Goal: Information Seeking & Learning: Understand process/instructions

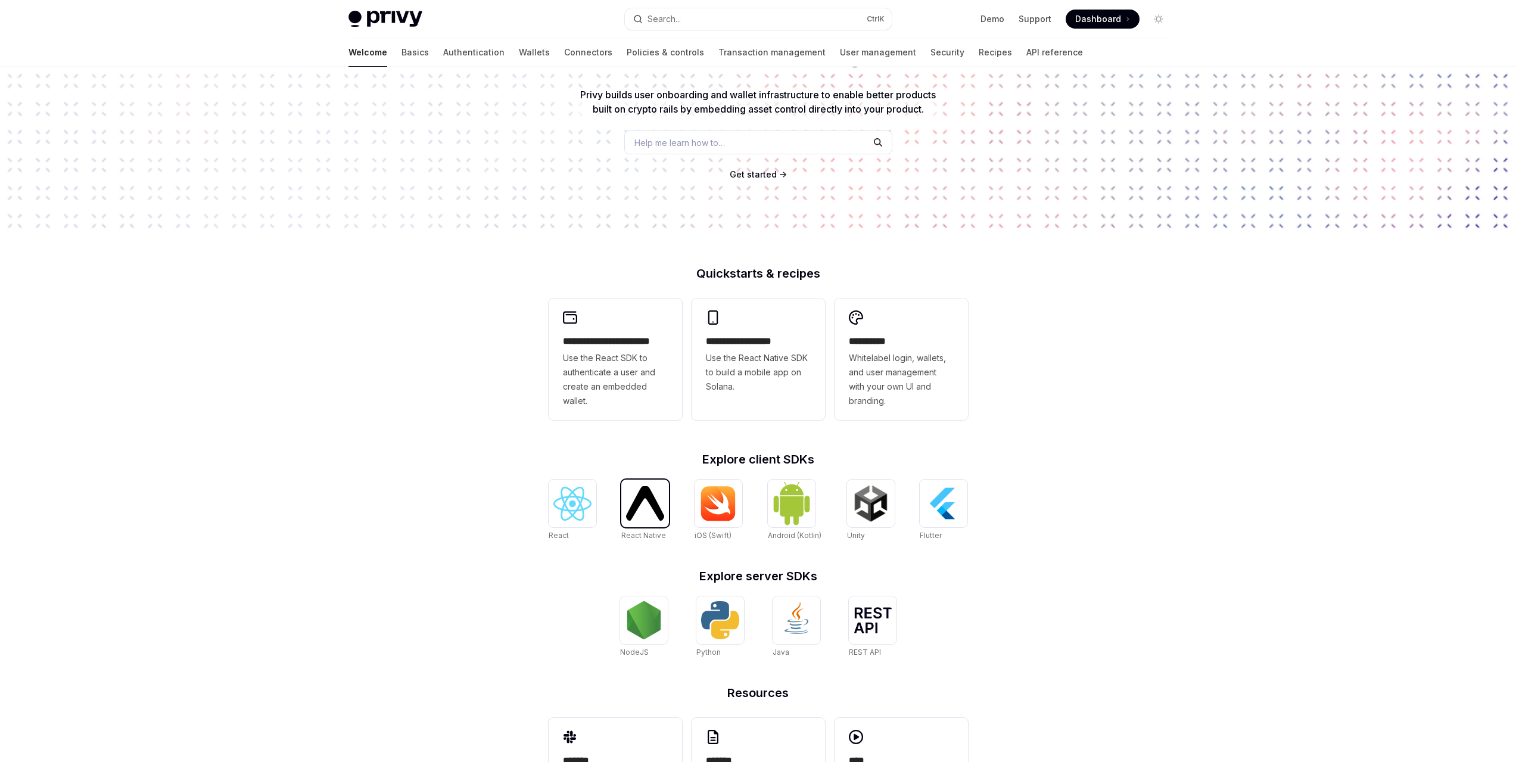
scroll to position [185, 0]
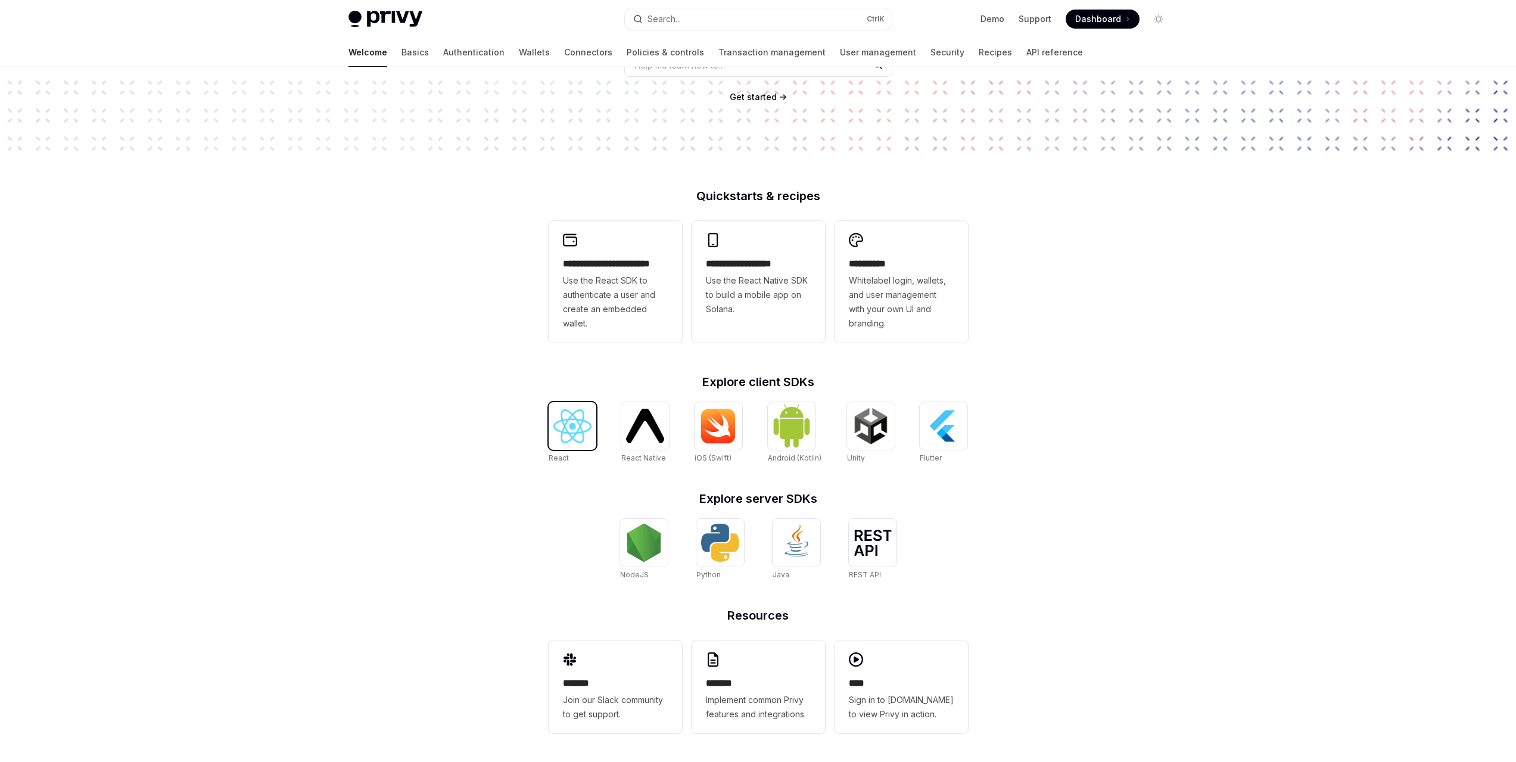
click at [566, 438] on img at bounding box center [572, 426] width 38 height 34
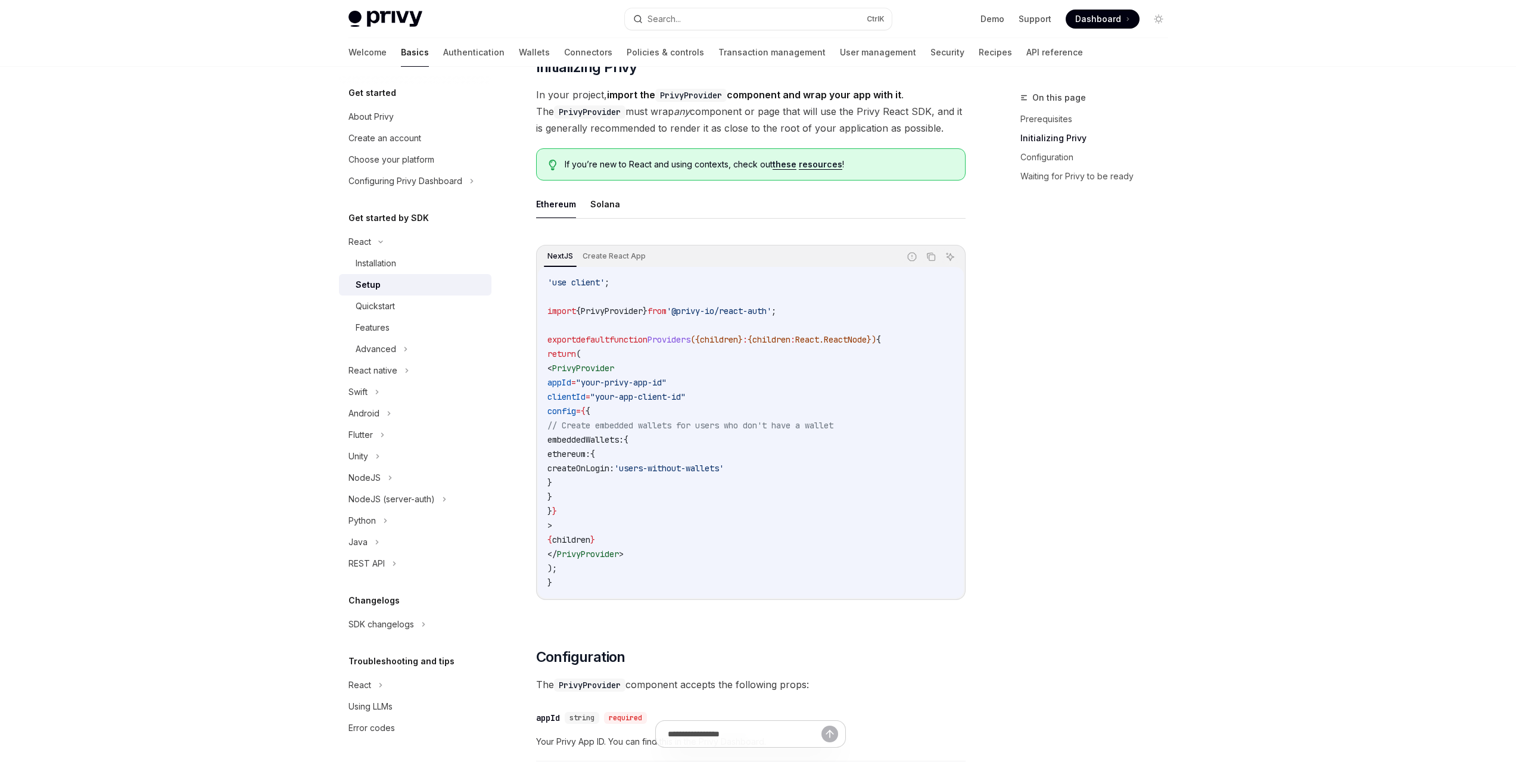
scroll to position [238, 0]
click at [600, 202] on button "Solana" at bounding box center [605, 205] width 30 height 28
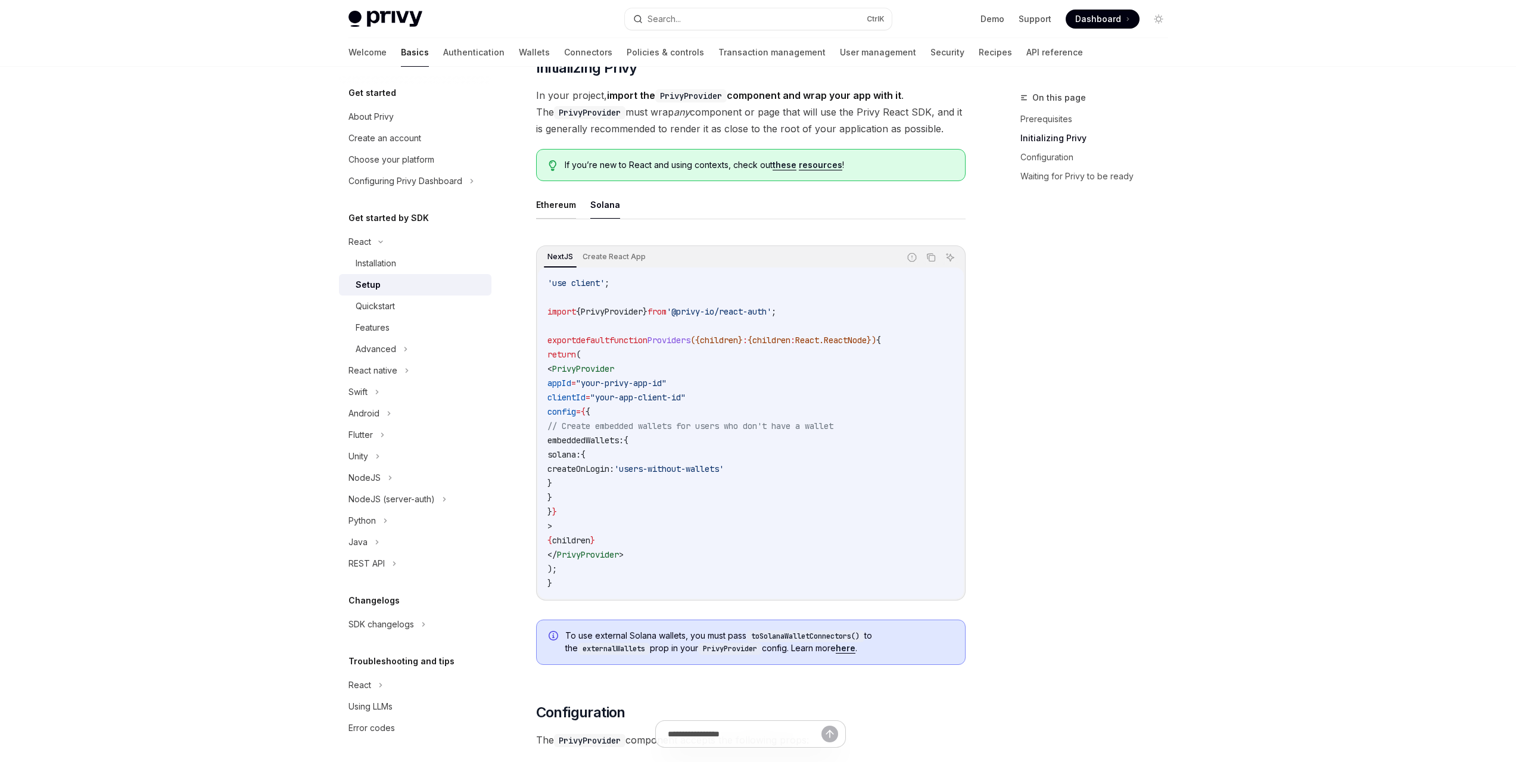
click at [559, 208] on button "Ethereum" at bounding box center [556, 205] width 40 height 28
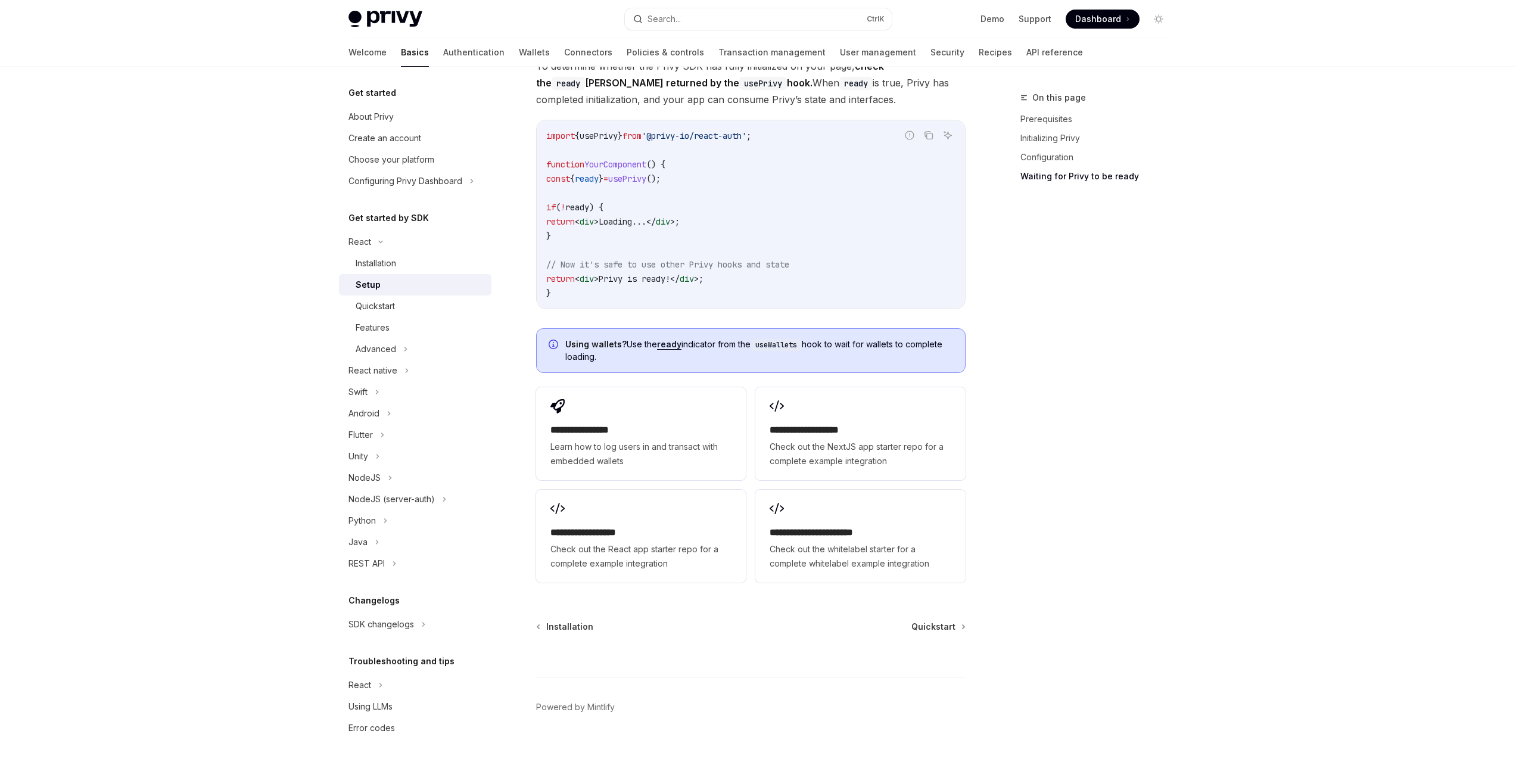
scroll to position [1304, 0]
click at [423, 309] on div "Quickstart" at bounding box center [420, 306] width 129 height 14
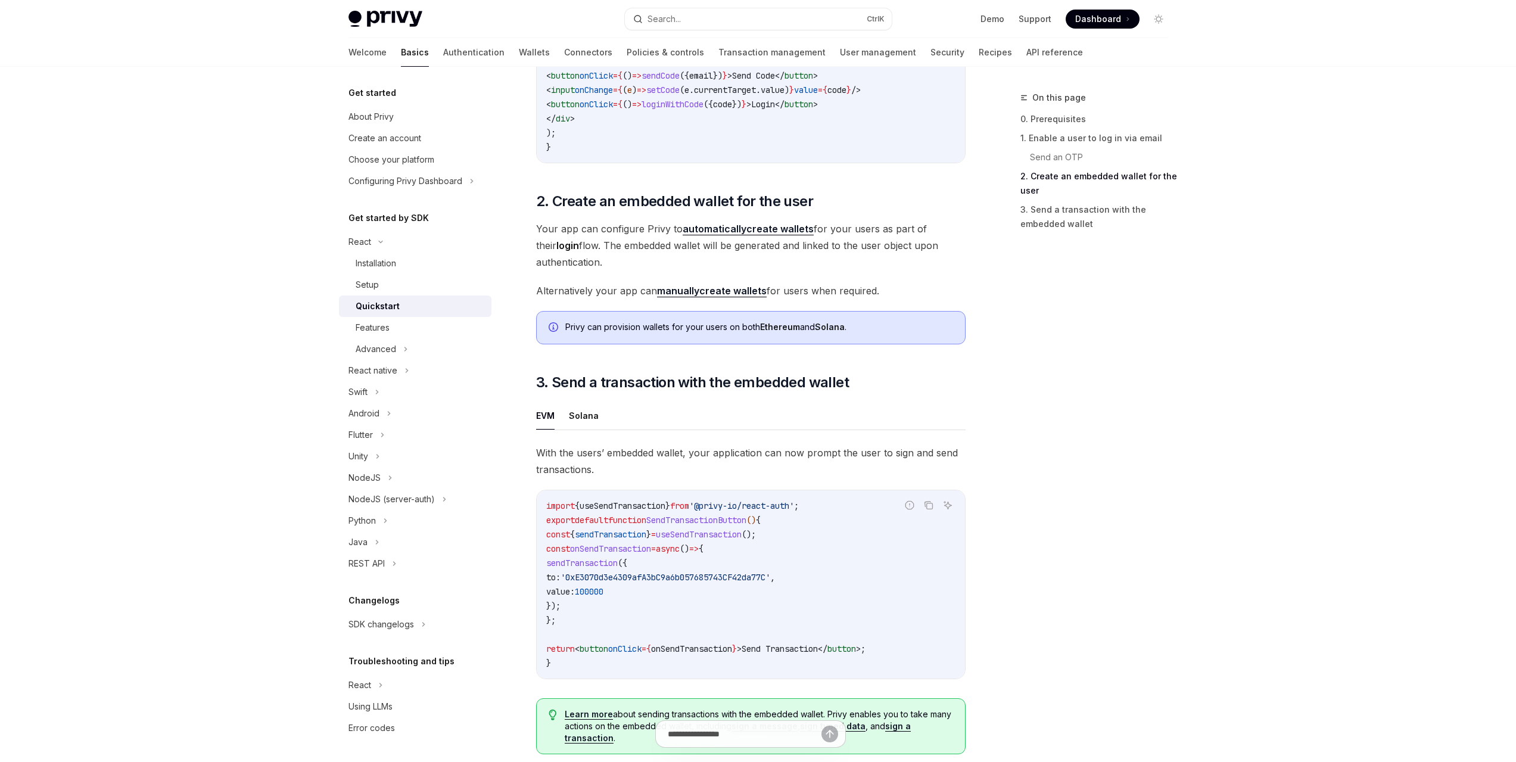
scroll to position [893, 0]
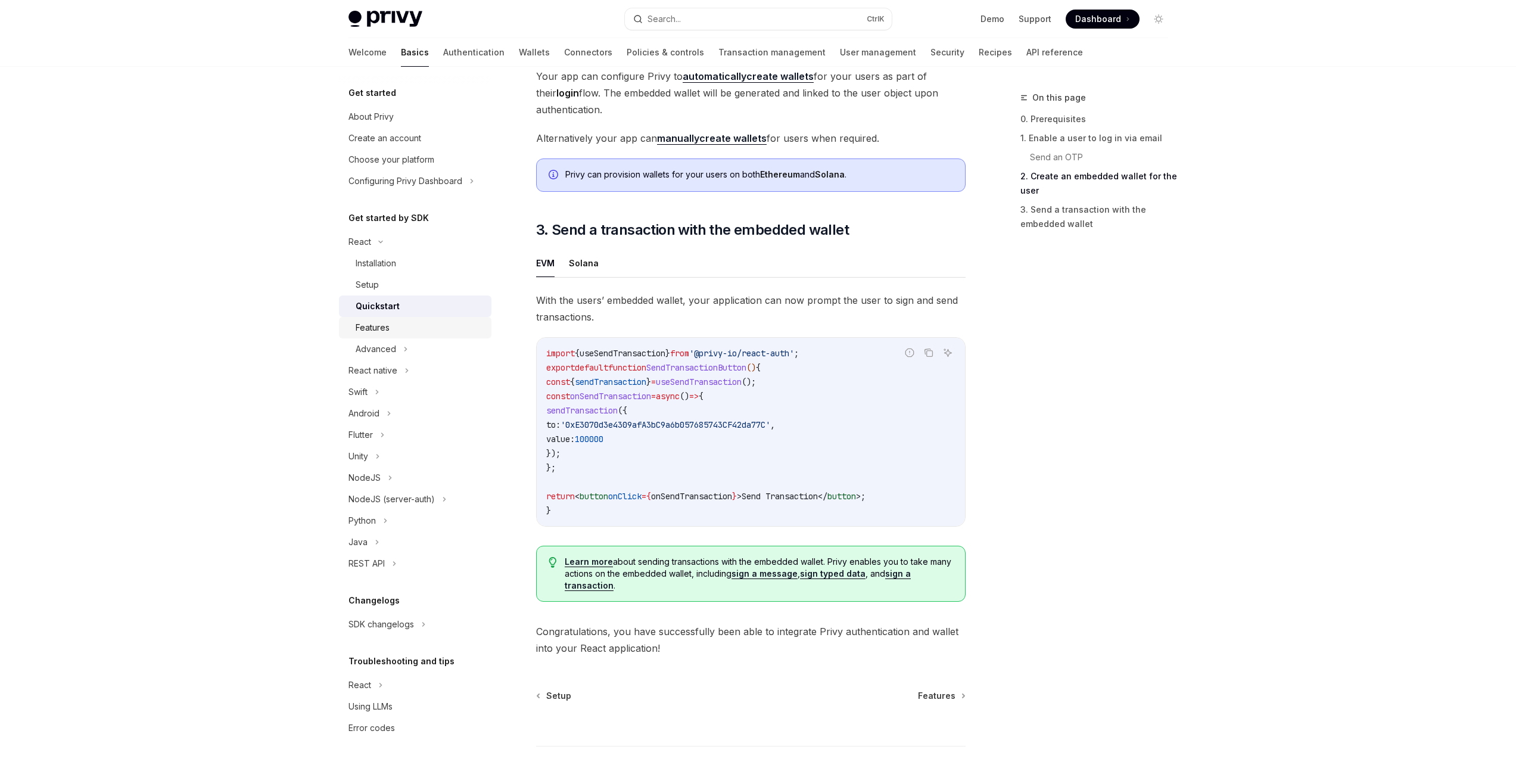
click at [381, 327] on div "Features" at bounding box center [373, 327] width 34 height 14
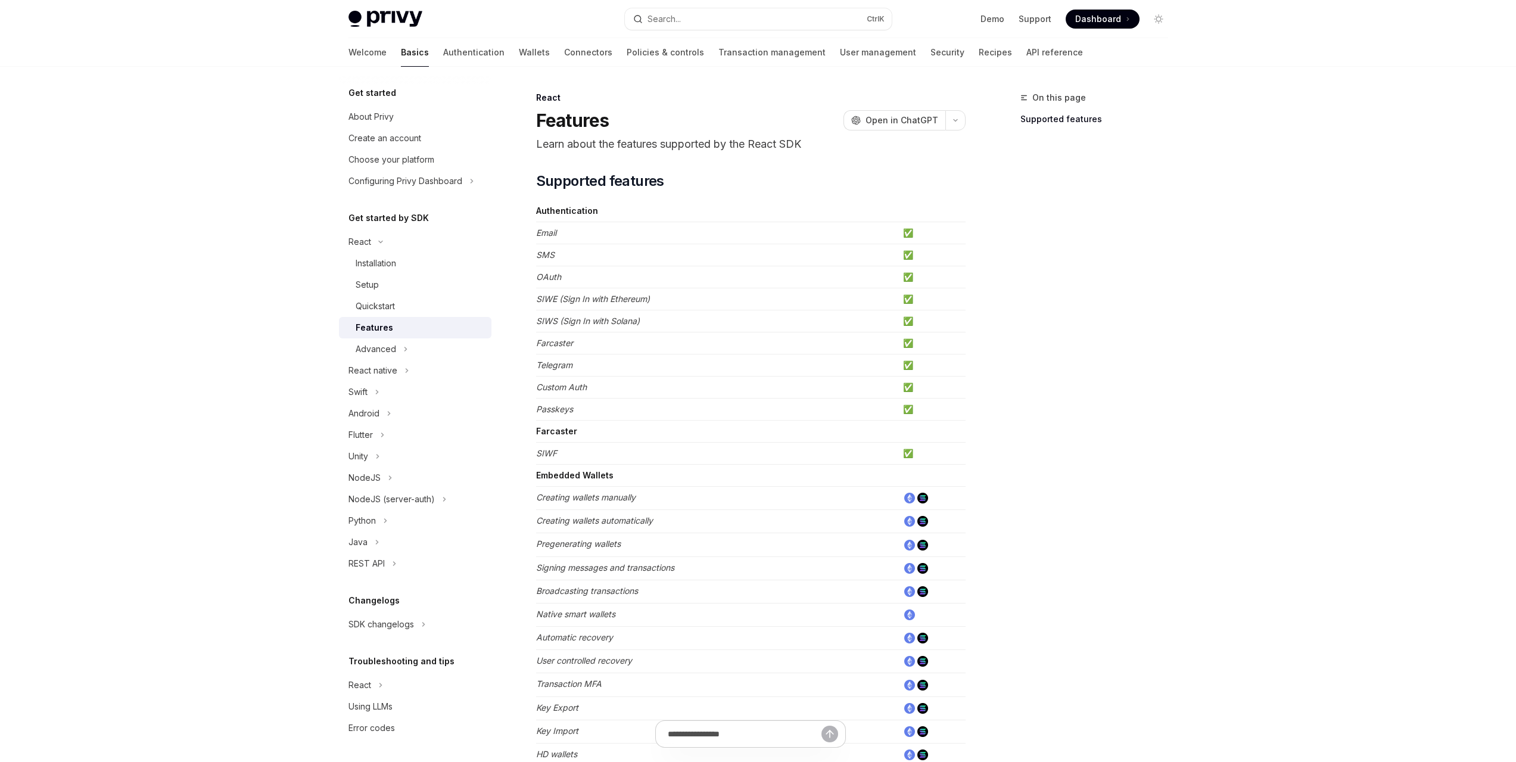
click at [904, 276] on td "✅" at bounding box center [931, 277] width 67 height 22
drag, startPoint x: 580, startPoint y: 275, endPoint x: 534, endPoint y: 273, distance: 46.5
click at [534, 273] on div "React Features OpenAI Open in ChatGPT Learn about the features supported by the…" at bounding box center [639, 687] width 658 height 1192
click at [641, 311] on td "SIWS (Sign In with Solana)" at bounding box center [717, 321] width 362 height 22
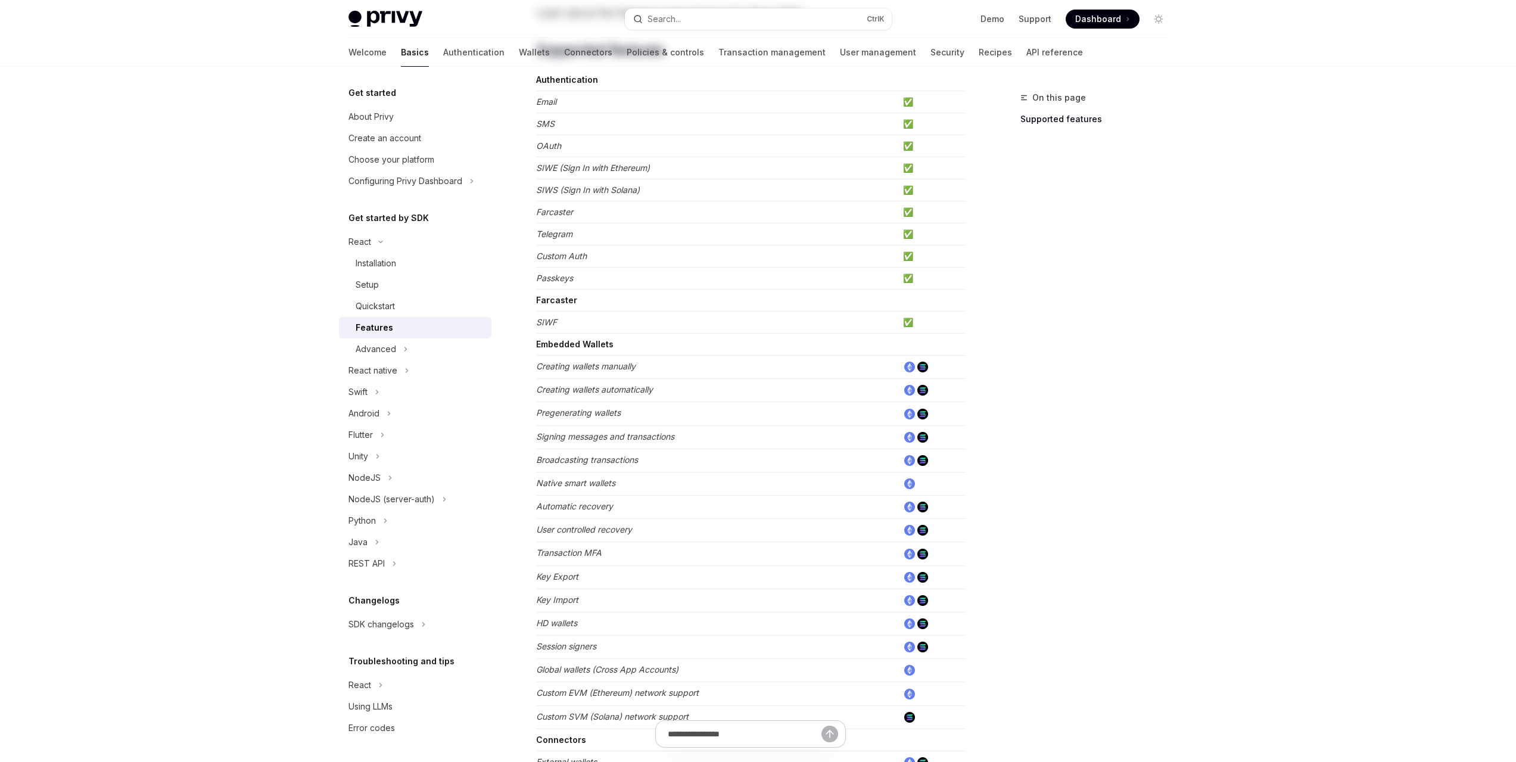
scroll to position [357, 0]
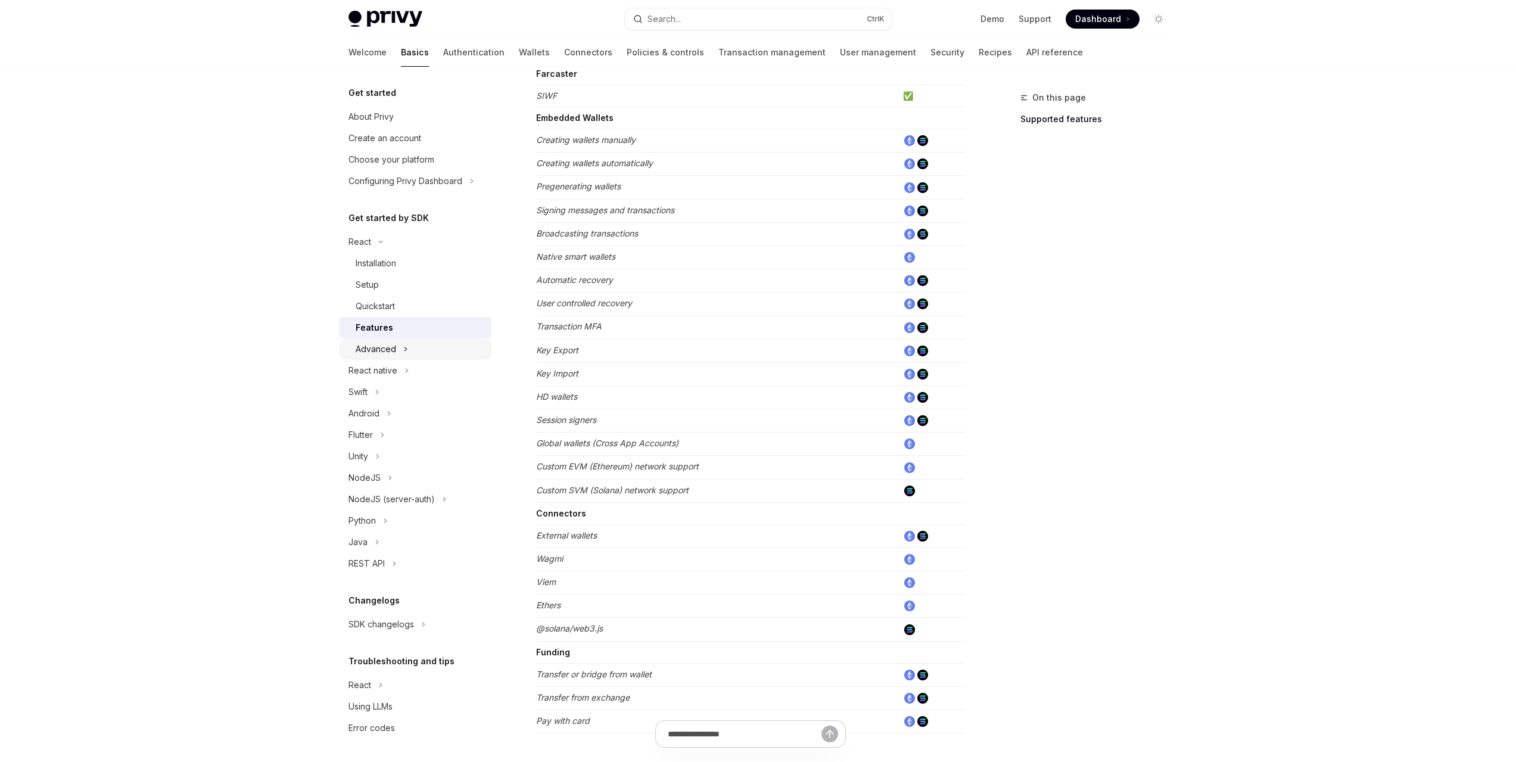
click at [416, 346] on div "Advanced" at bounding box center [415, 348] width 152 height 21
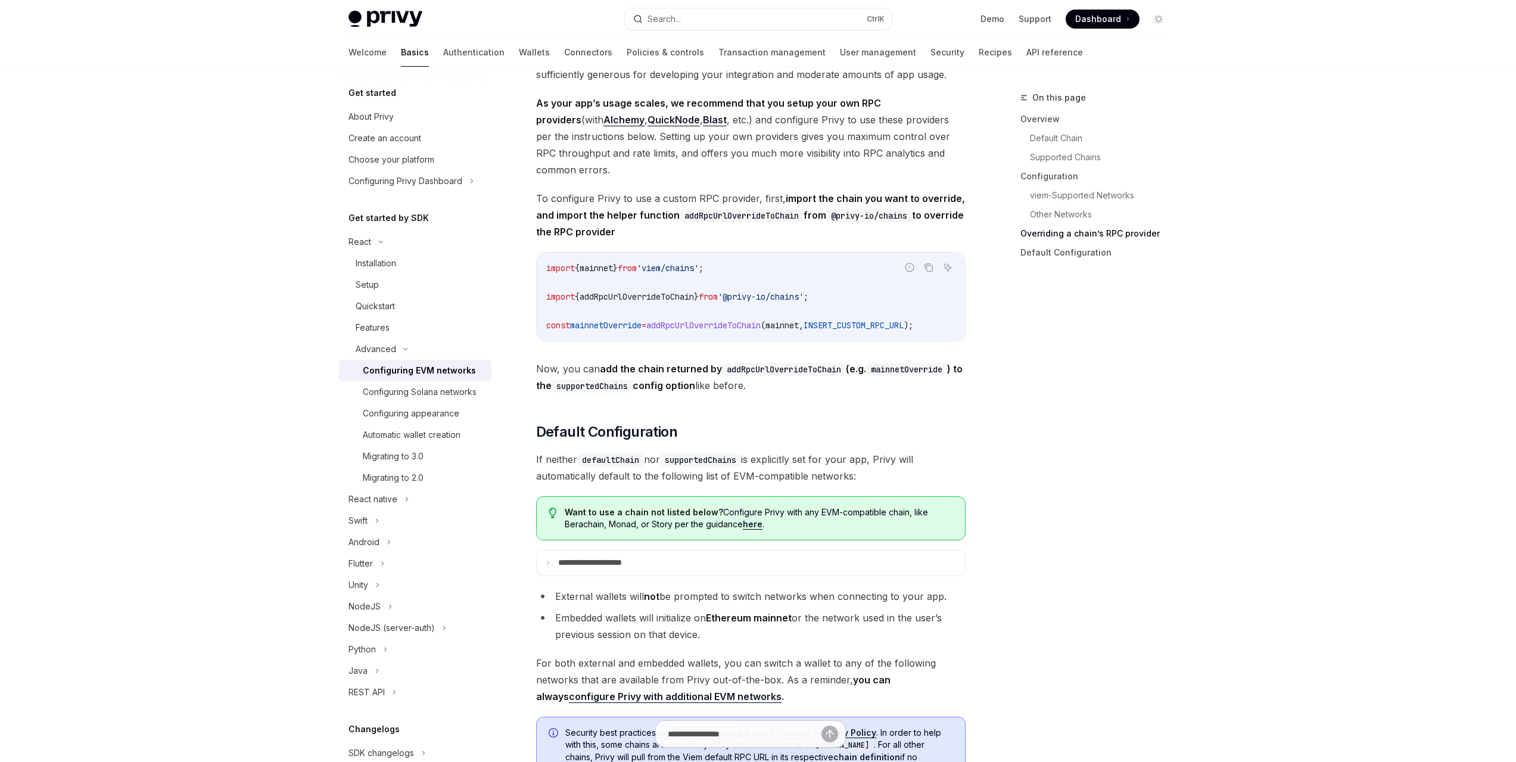
scroll to position [2851, 0]
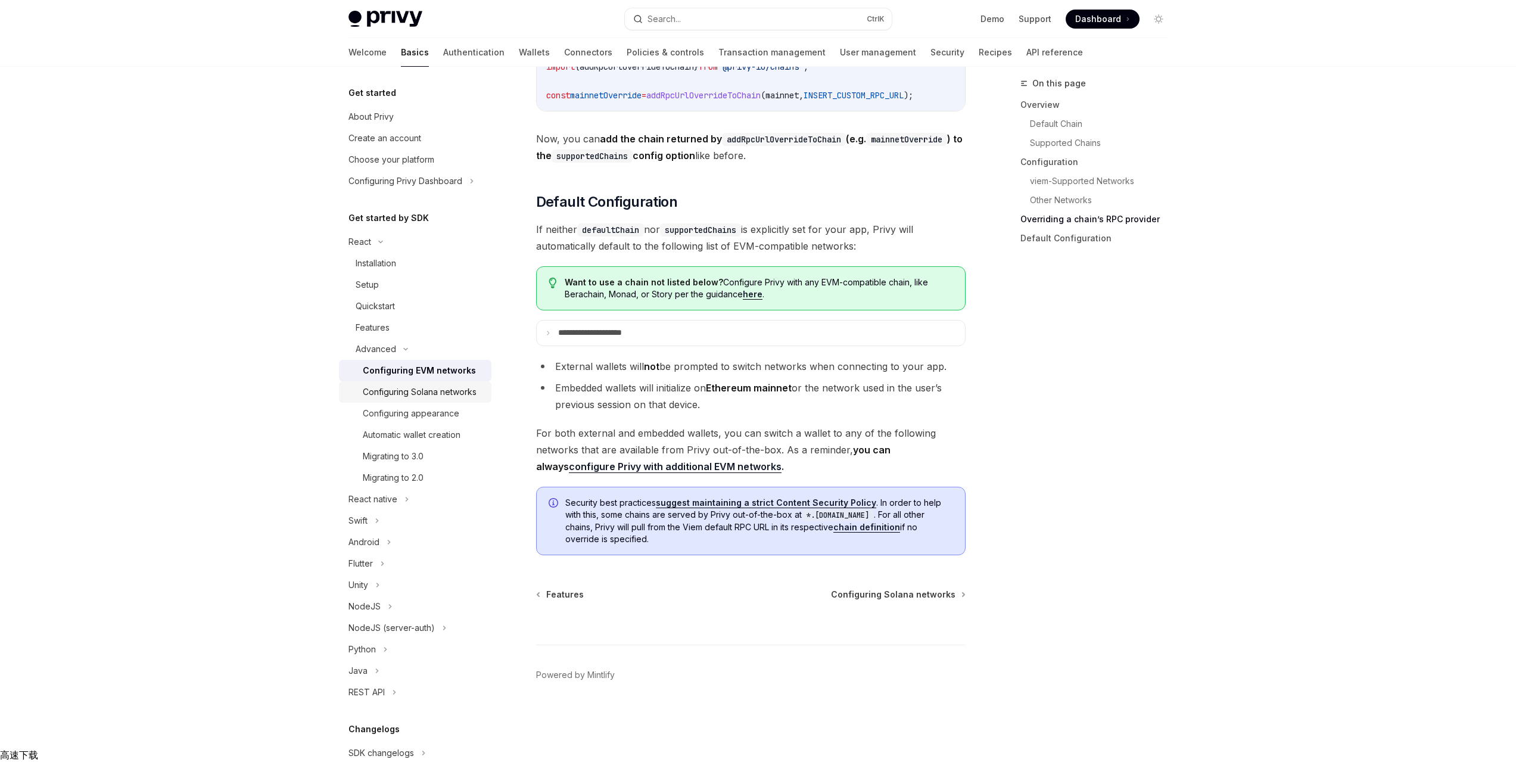
click at [438, 399] on div "Configuring Solana networks" at bounding box center [420, 392] width 114 height 14
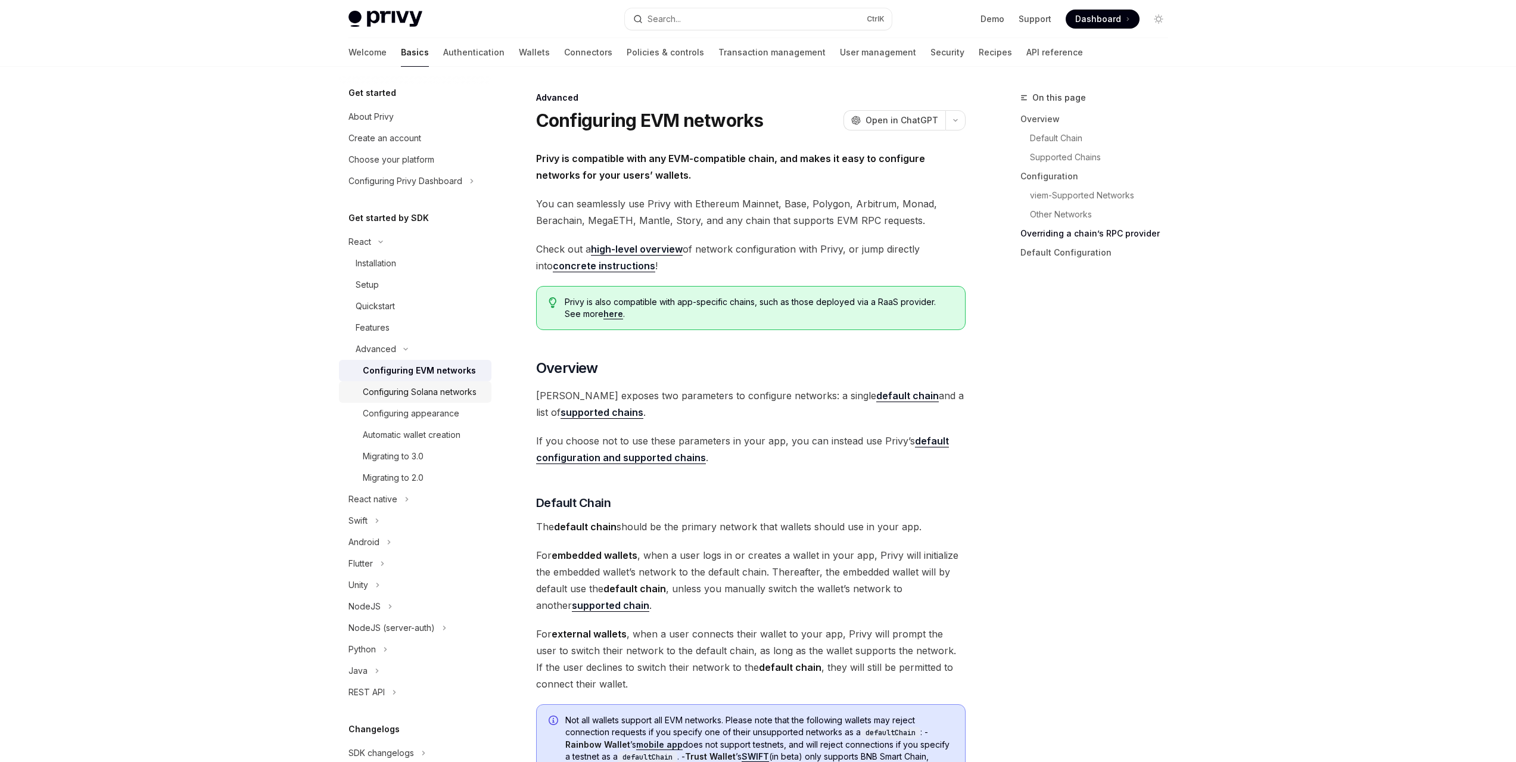
type textarea "*"
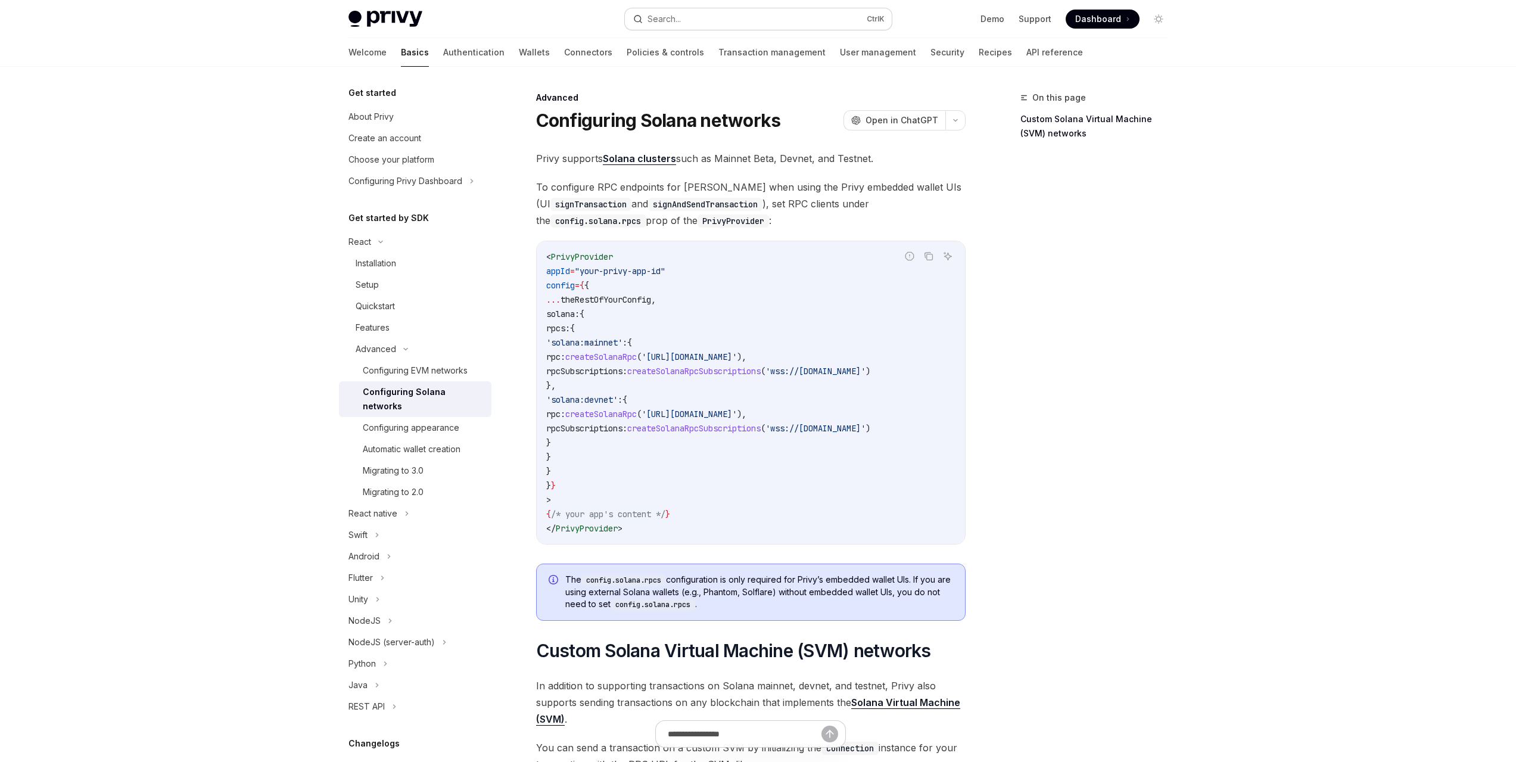
click at [730, 20] on button "Search... Ctrl K" at bounding box center [758, 18] width 267 height 21
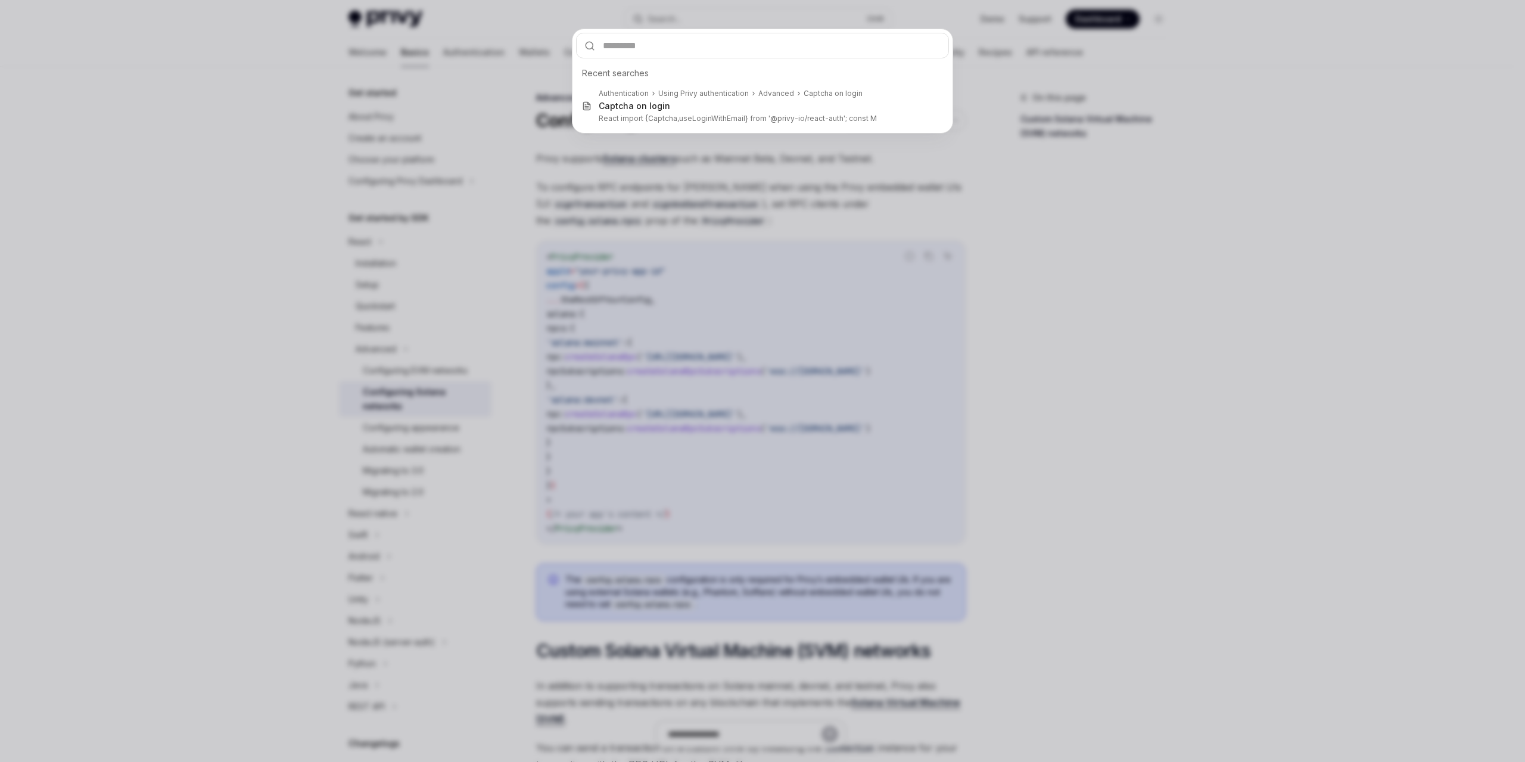
type input "**********"
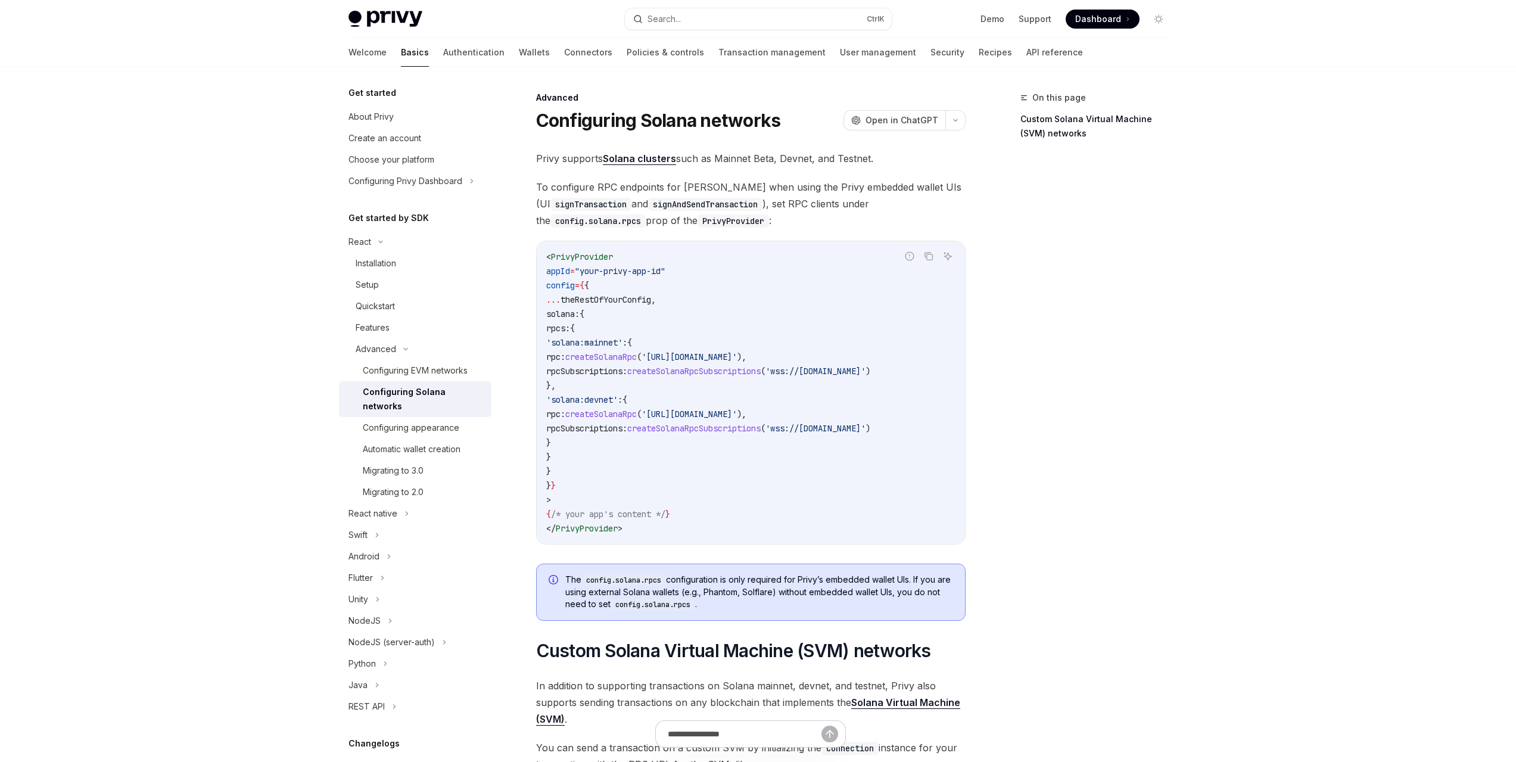
type textarea "*"
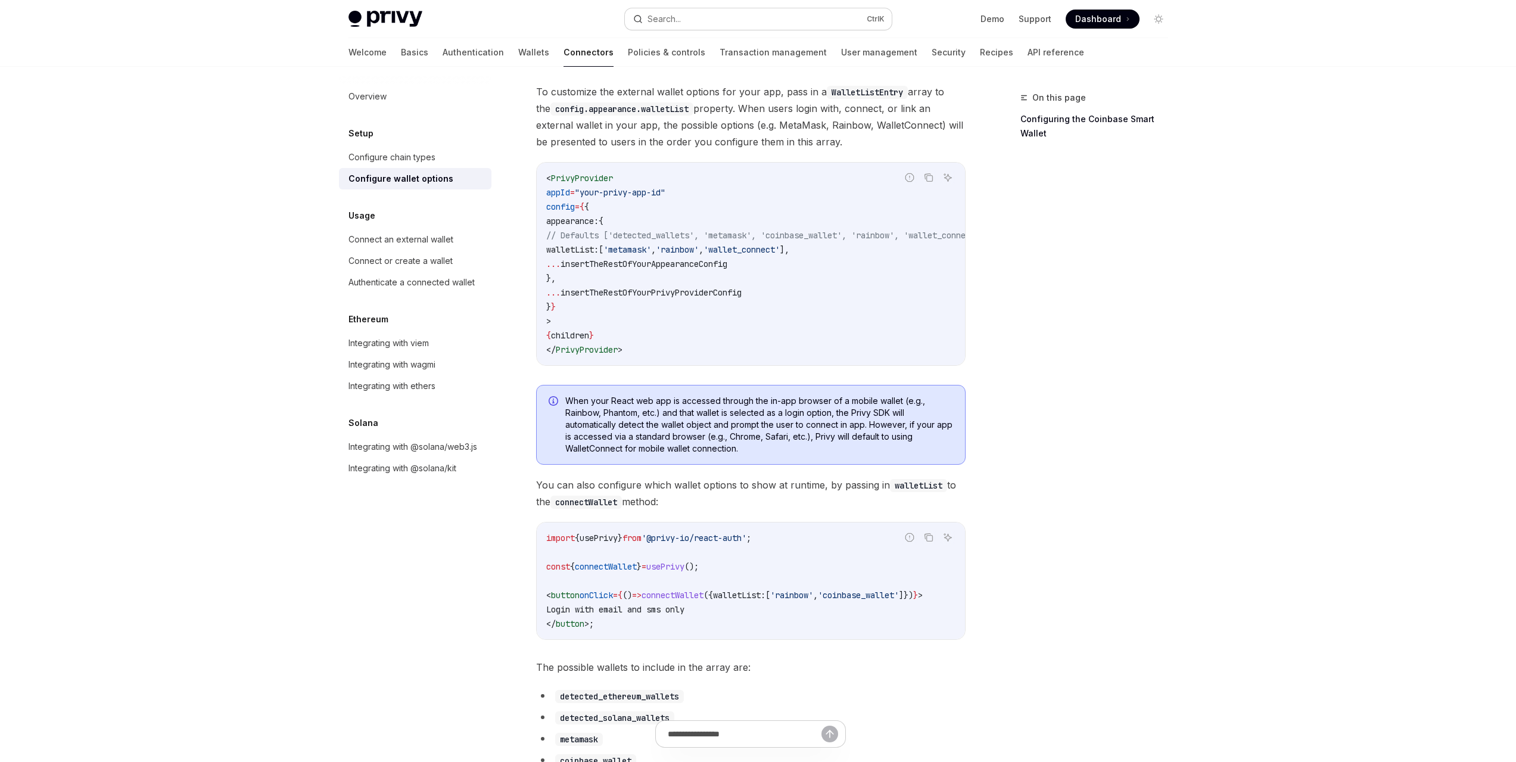
click at [696, 21] on button "Search... Ctrl K" at bounding box center [758, 18] width 267 height 21
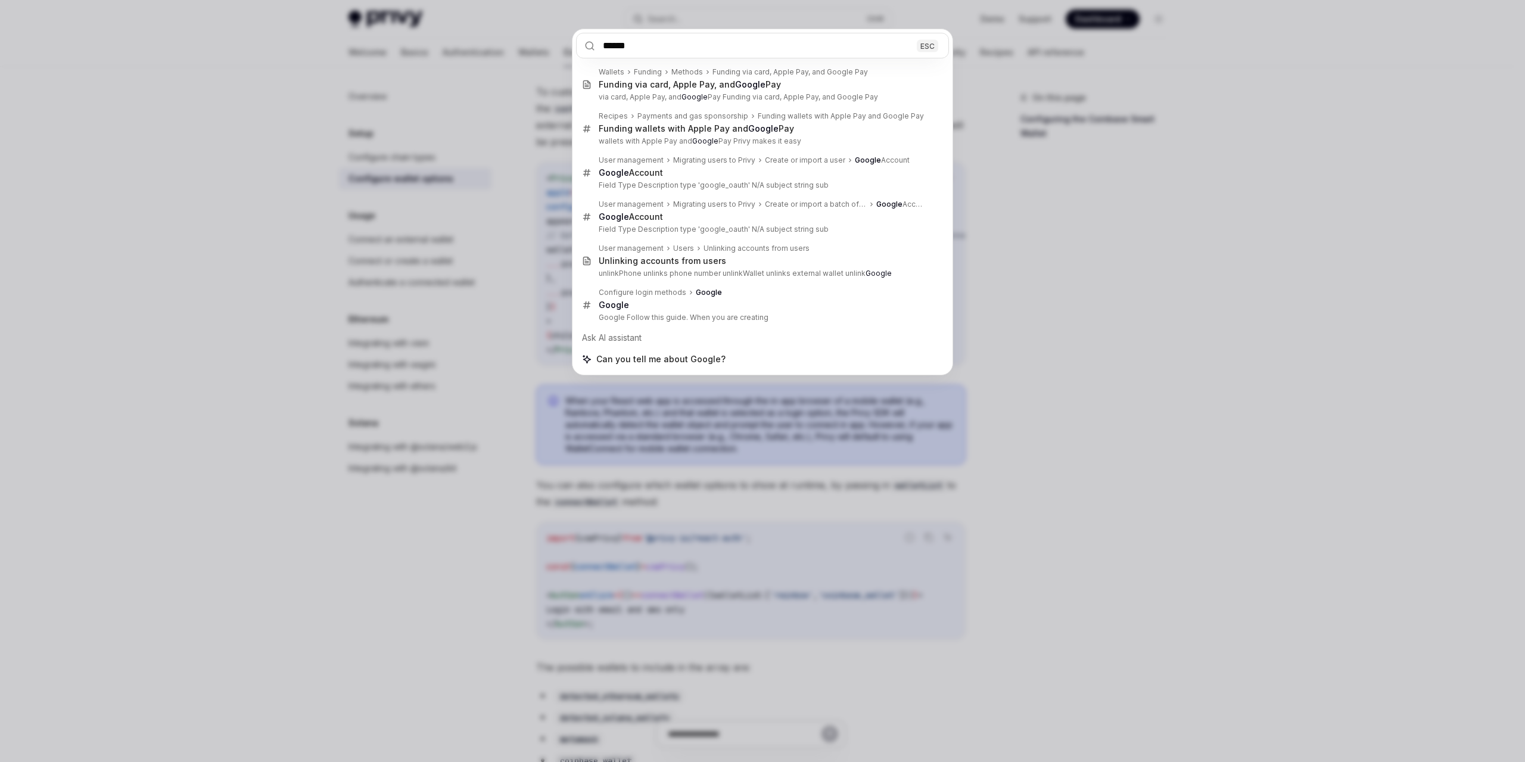
type input "******"
click at [1175, 238] on div "****** ESC Wallets Funding Methods Funding via card, Apple Pay, and Google Pay …" at bounding box center [762, 381] width 1525 height 762
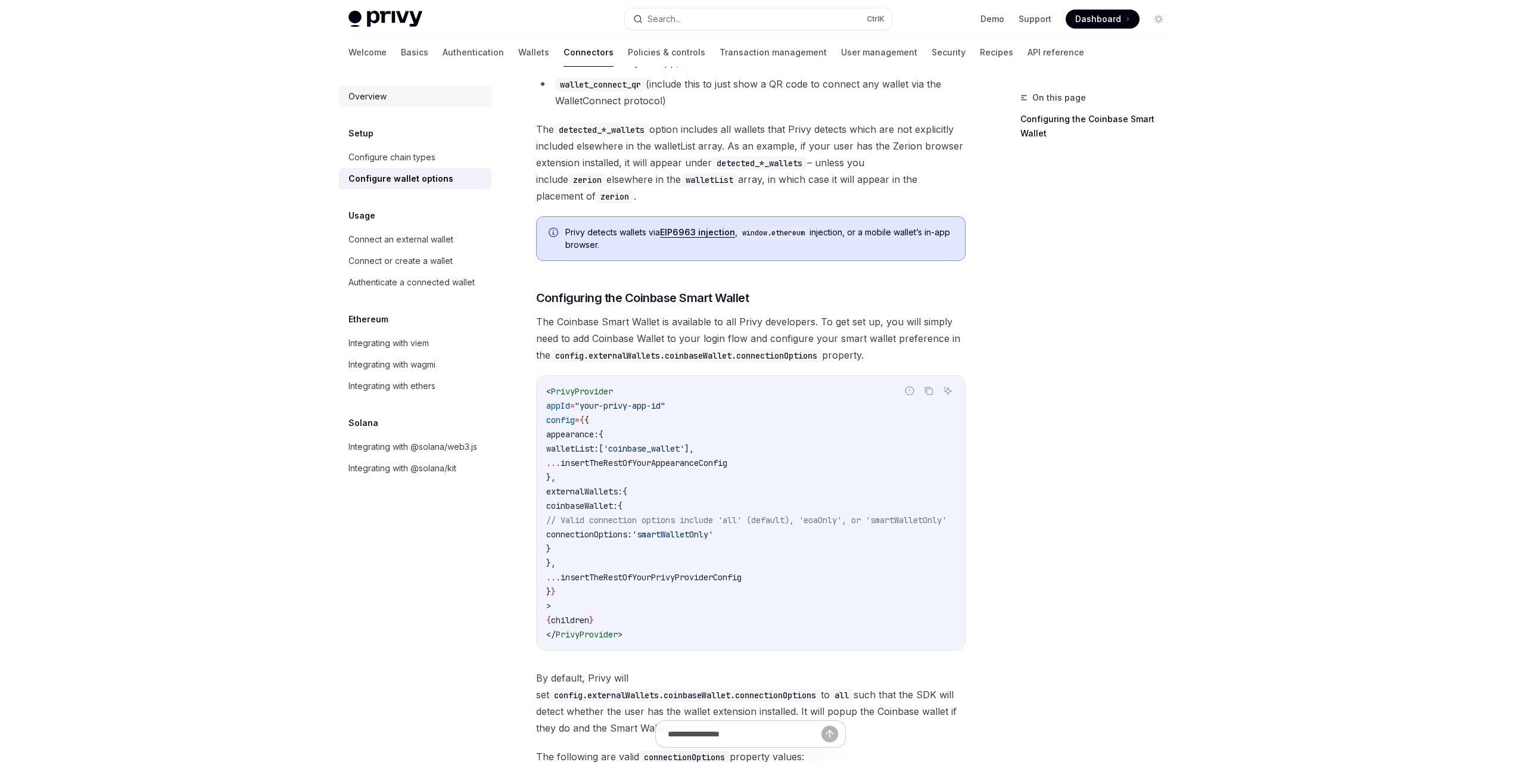
scroll to position [1132, 0]
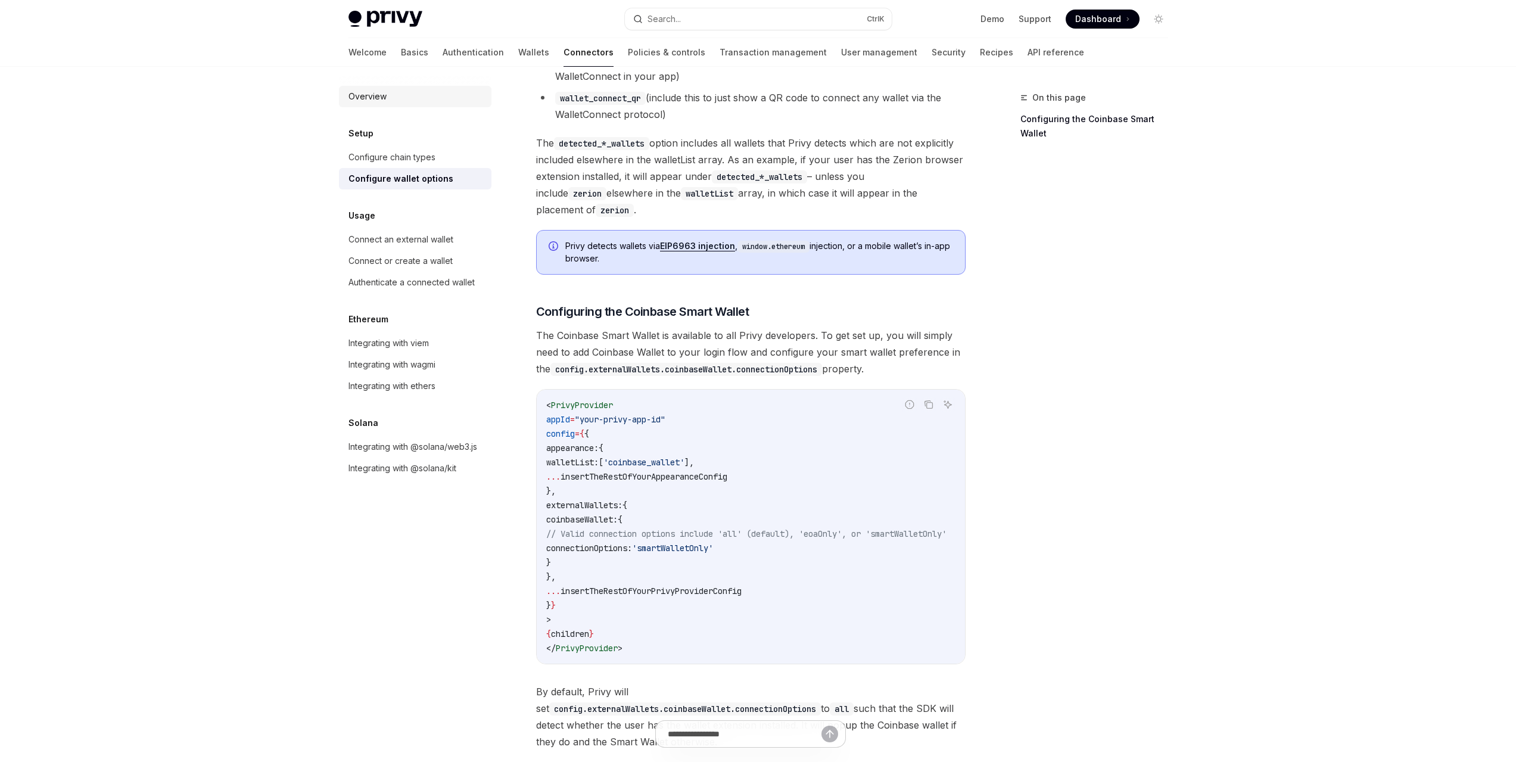
click at [380, 99] on div "Overview" at bounding box center [367, 96] width 38 height 14
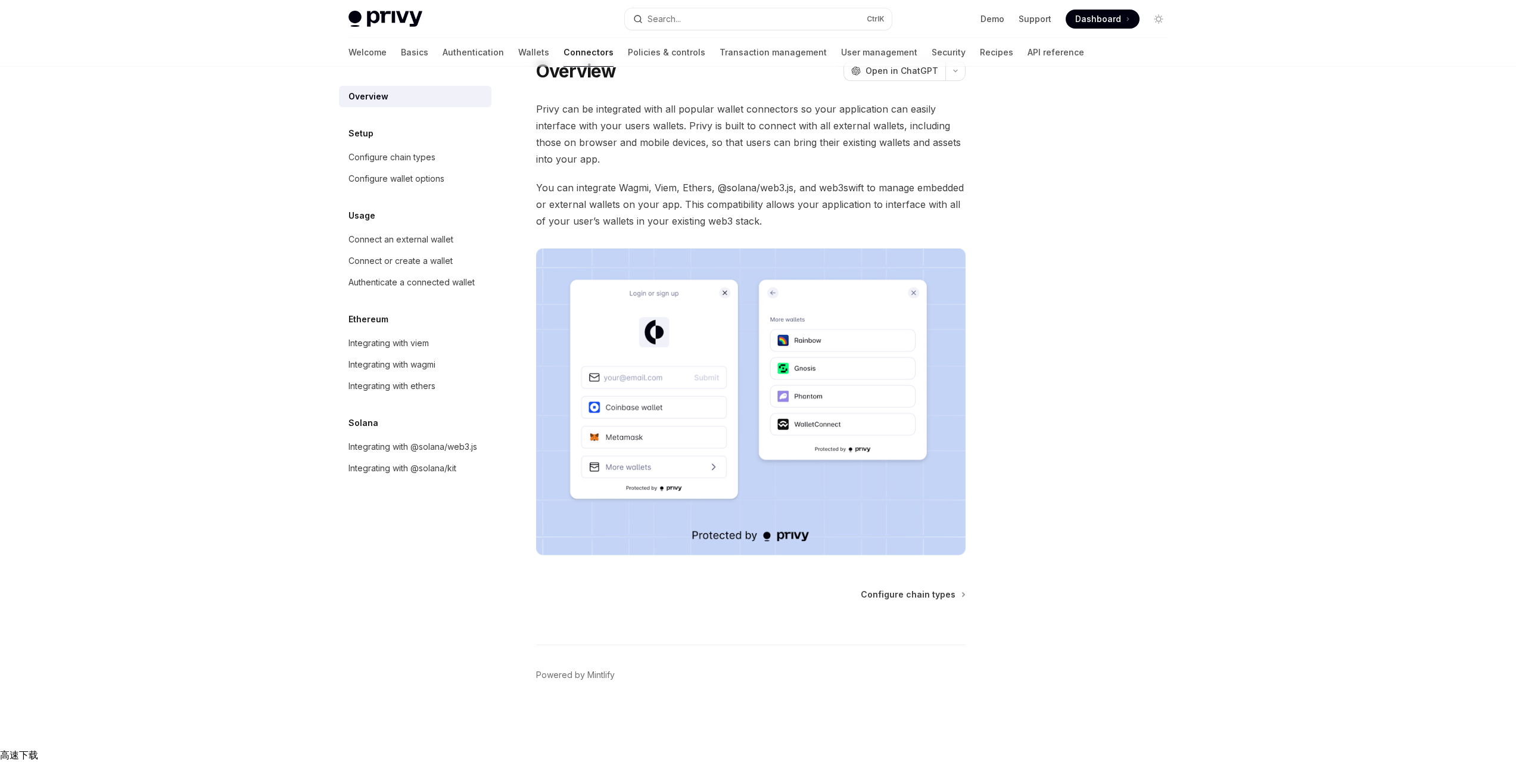
scroll to position [17, 0]
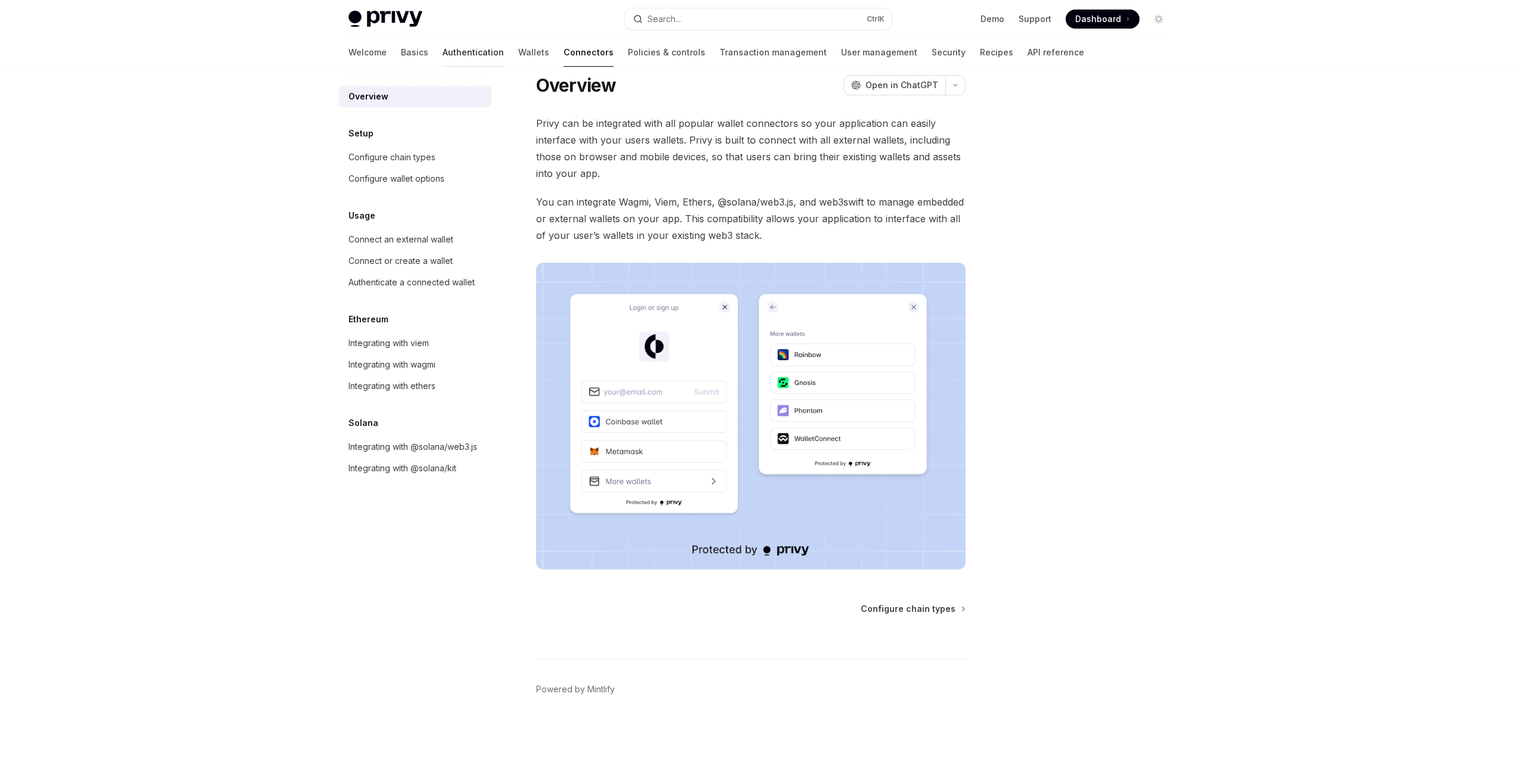
click at [443, 51] on link "Authentication" at bounding box center [473, 52] width 61 height 29
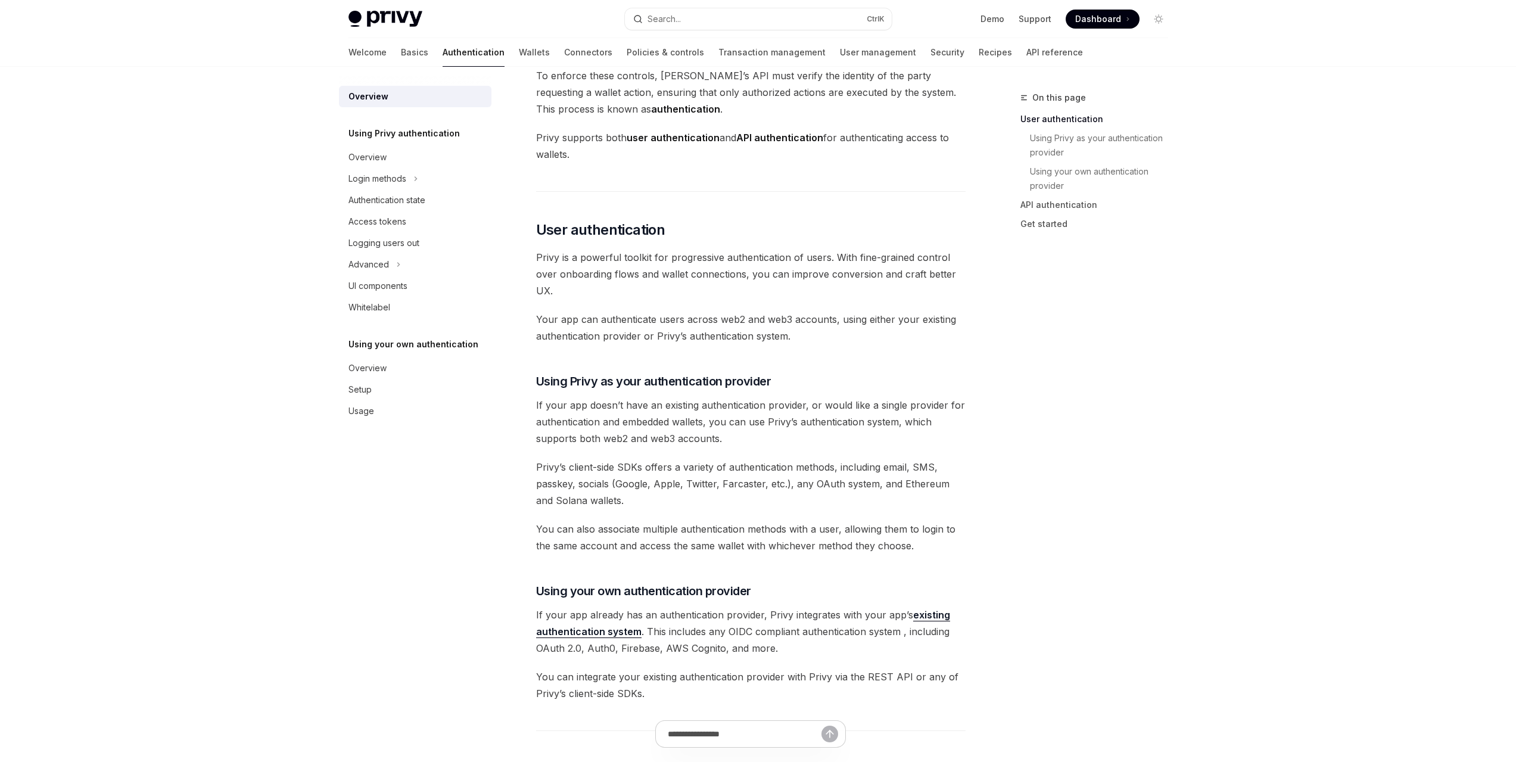
scroll to position [34, 0]
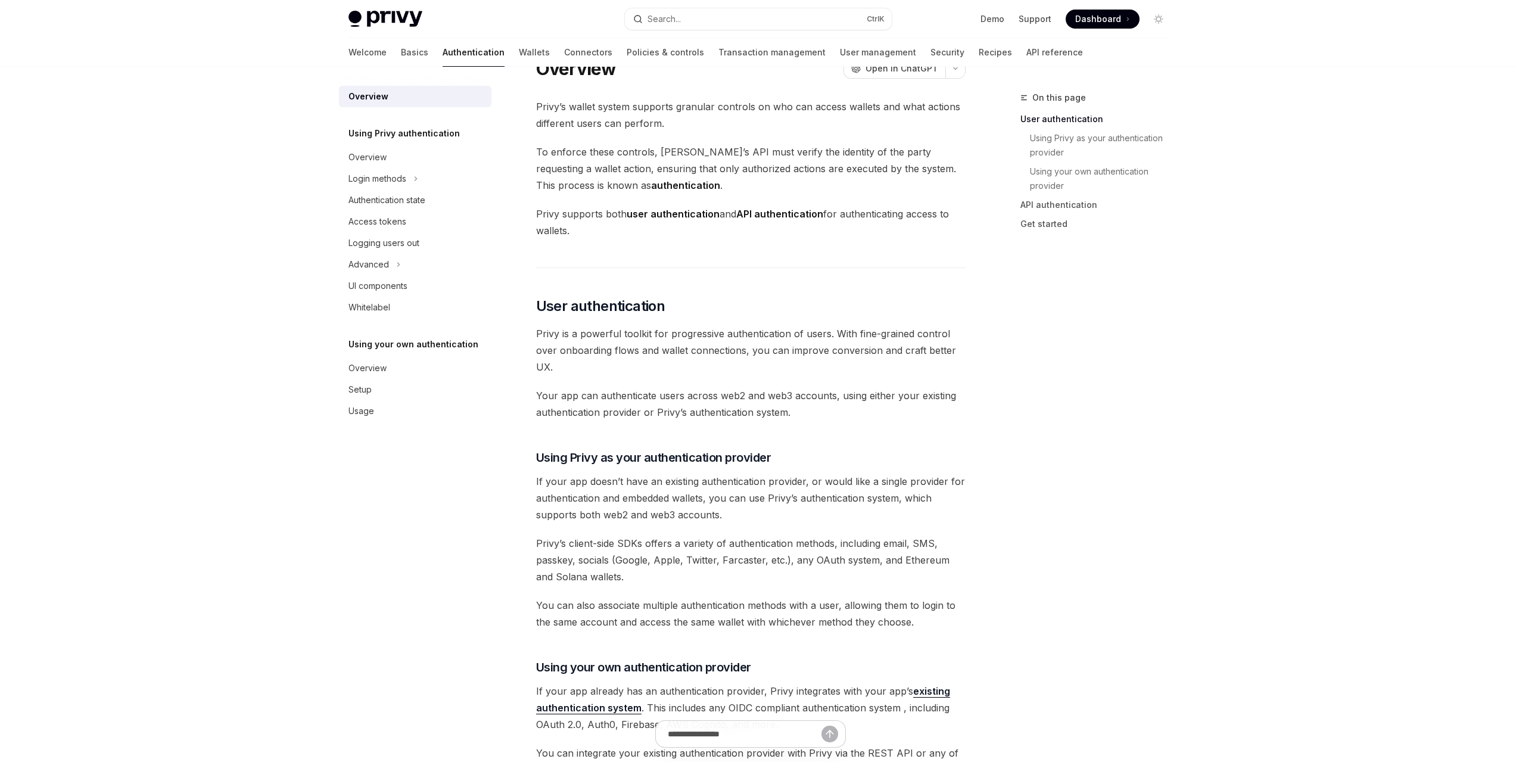
click at [436, 137] on h5 "Using Privy authentication" at bounding box center [403, 133] width 111 height 14
click at [384, 154] on div "Overview" at bounding box center [367, 157] width 38 height 14
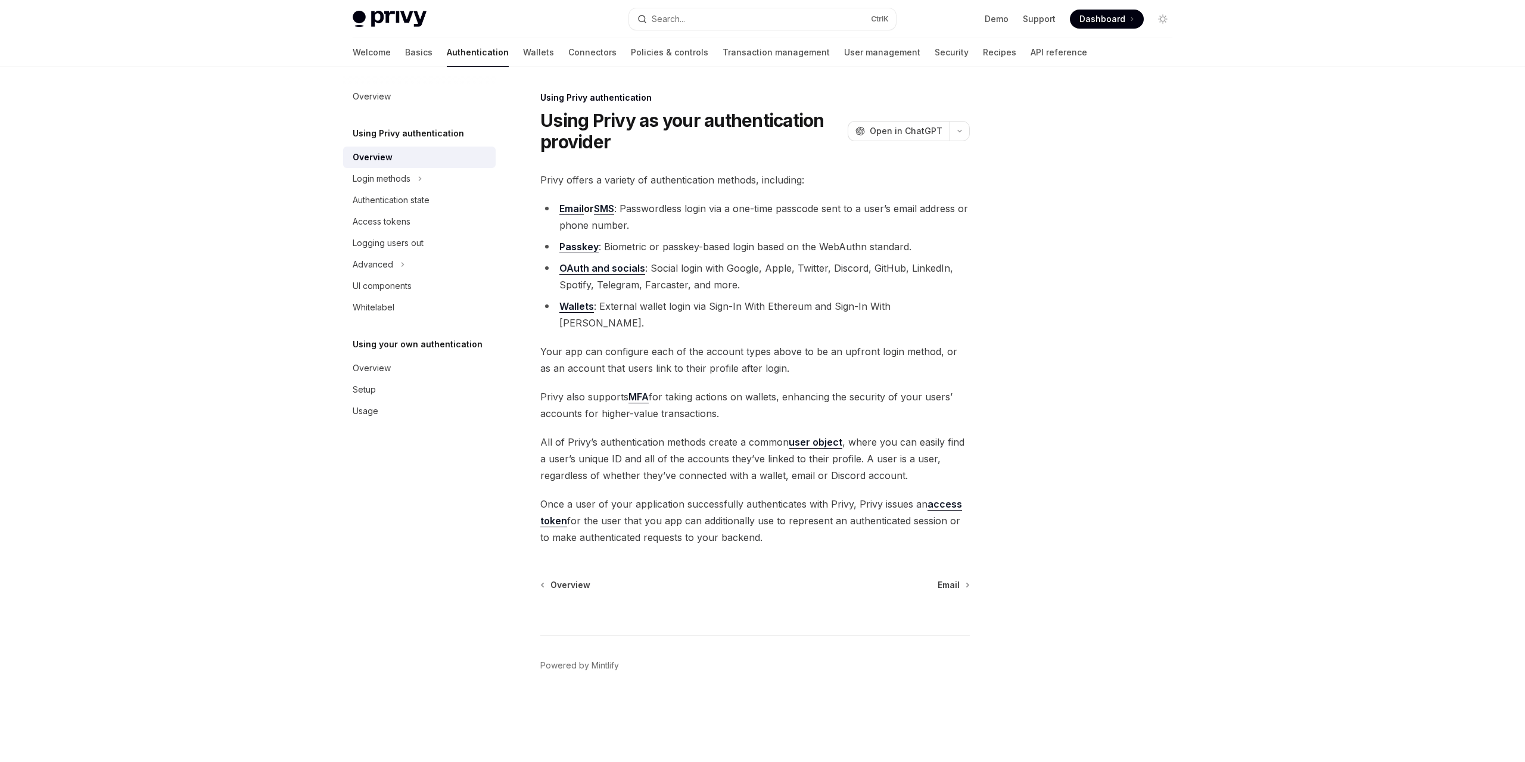
click at [627, 266] on link "OAuth and socials" at bounding box center [602, 268] width 86 height 13
type textarea "*"
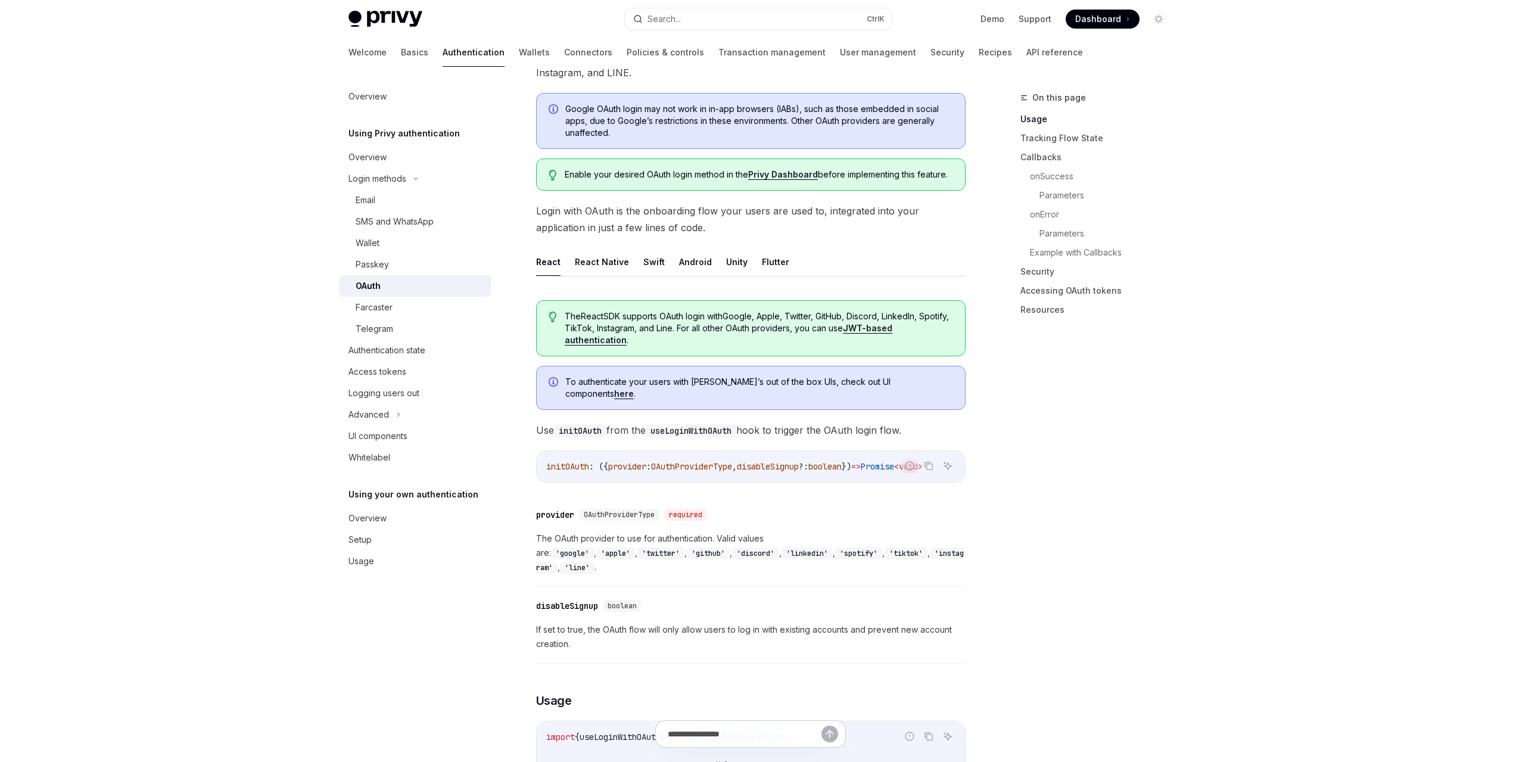
scroll to position [0, 40]
click at [808, 461] on span "boolean" at bounding box center [824, 466] width 33 height 11
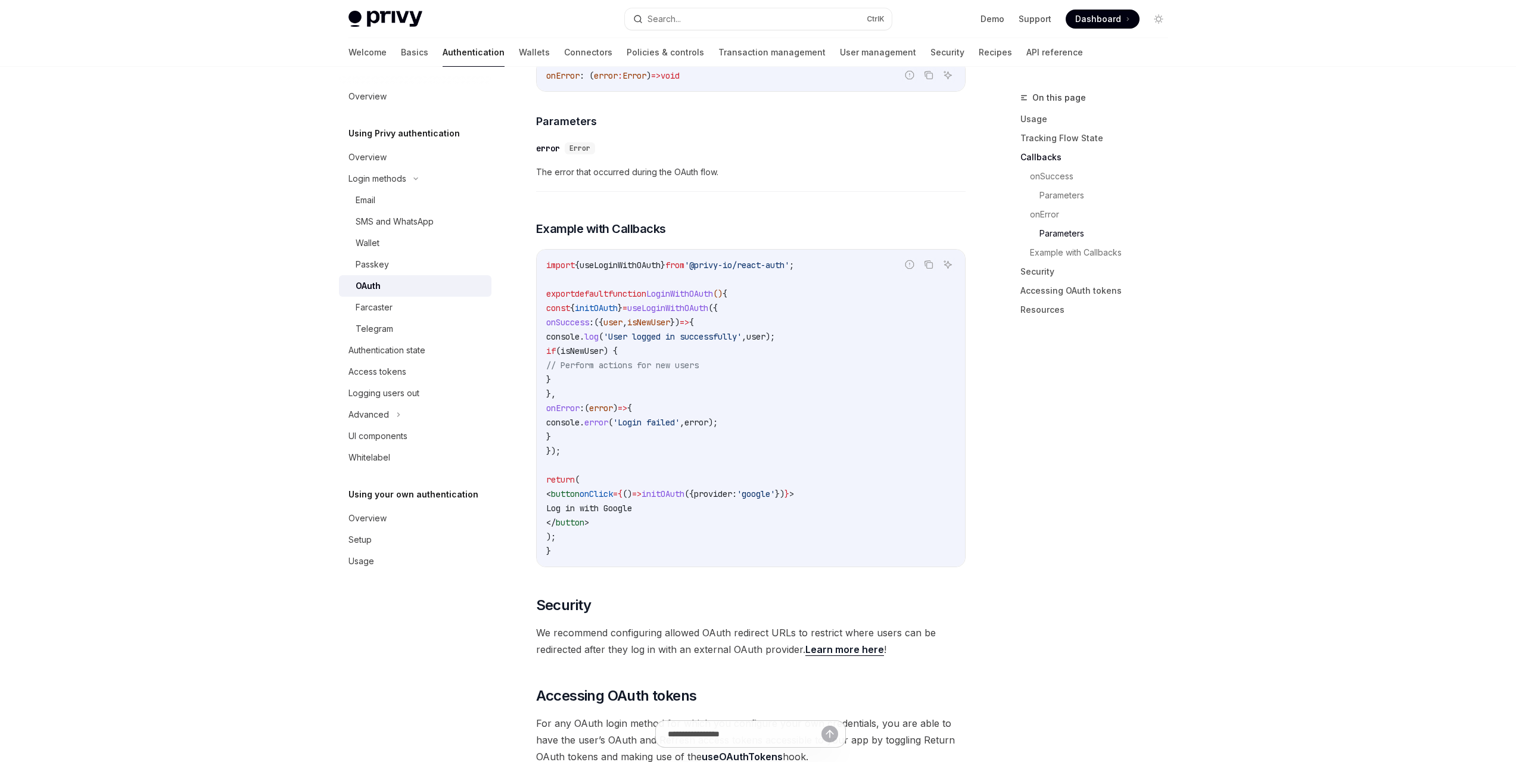
scroll to position [1906, 0]
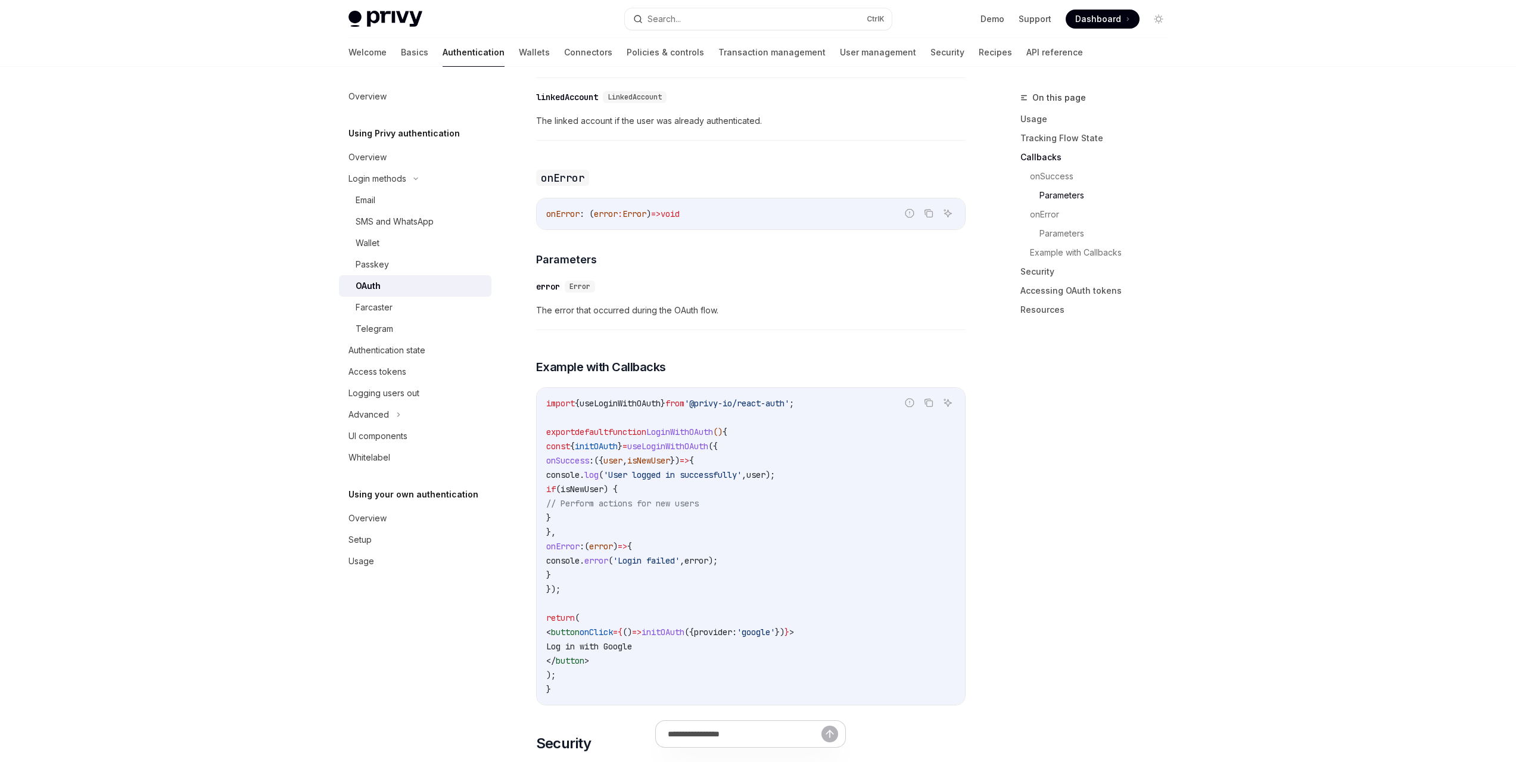
drag, startPoint x: 585, startPoint y: 440, endPoint x: 611, endPoint y: 555, distance: 117.9
click at [611, 555] on code "import { useLoginWithOAuth } from '@privy-io/react-auth' ; export default funct…" at bounding box center [750, 546] width 409 height 300
copy code "onSuccess : ({ user , isNewUser }) => { console . log ( 'User logged in success…"
click at [776, 435] on code "import { useLoginWithOAuth } from '@privy-io/react-auth' ; export default funct…" at bounding box center [750, 546] width 409 height 300
drag, startPoint x: 768, startPoint y: 430, endPoint x: 573, endPoint y: 572, distance: 240.9
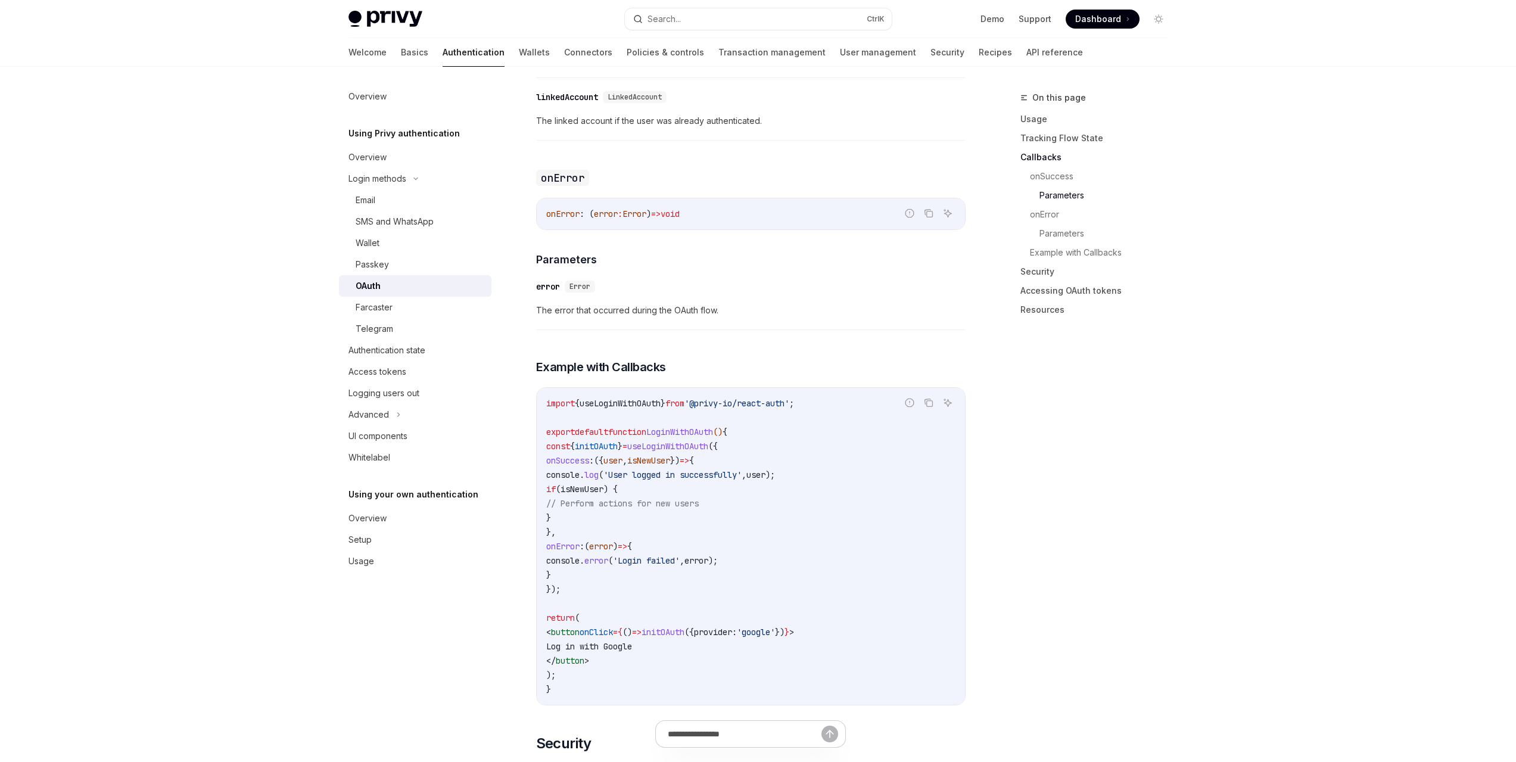
click at [573, 572] on code "import { useLoginWithOAuth } from '@privy-io/react-auth' ; export default funct…" at bounding box center [750, 546] width 409 height 300
copy code "{ onSuccess : ({ user , isNewUser }) => { console . log ( 'User logged in succe…"
click at [627, 578] on code "import { useLoginWithOAuth } from '@privy-io/react-auth' ; export default funct…" at bounding box center [750, 546] width 409 height 300
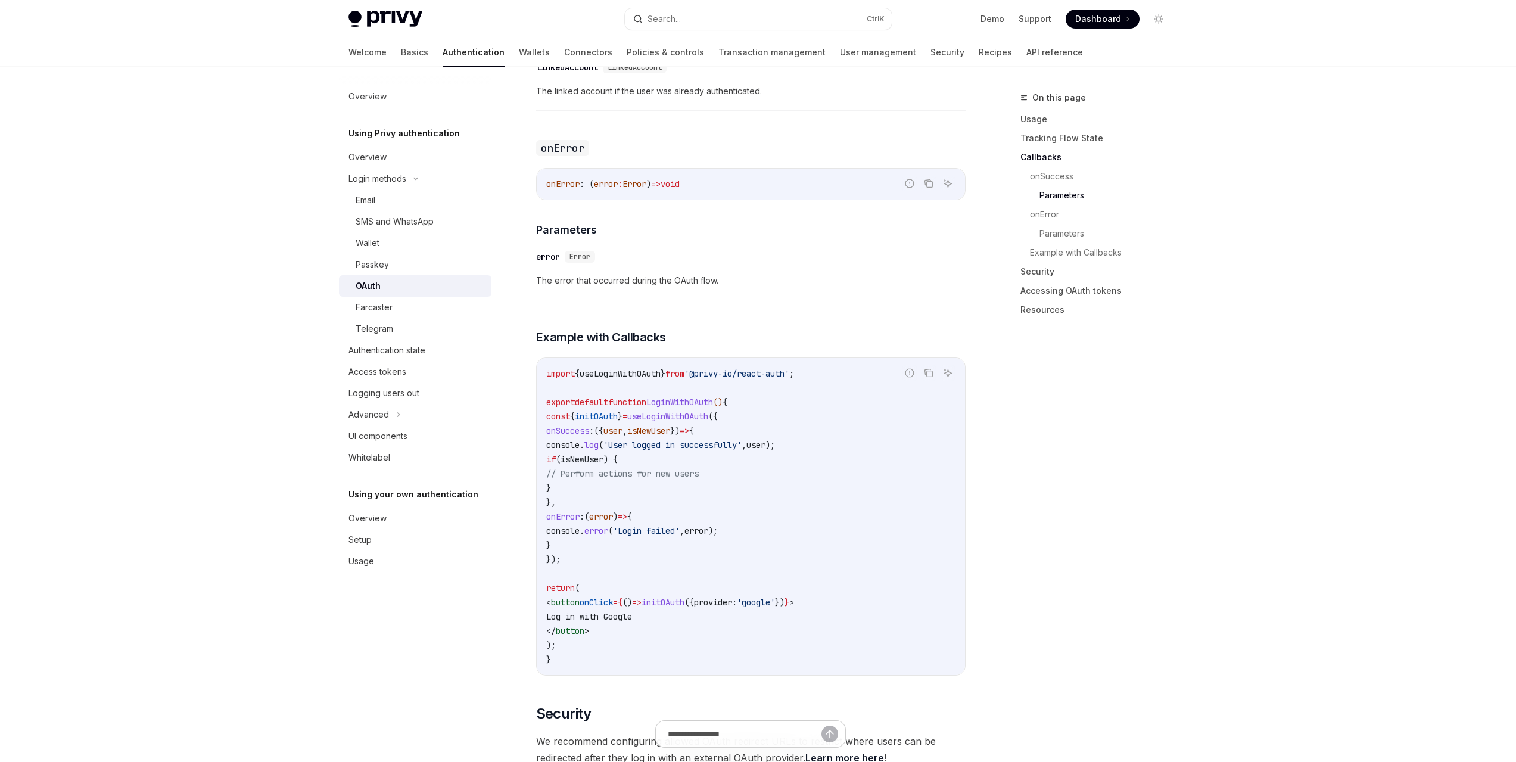
scroll to position [1965, 0]
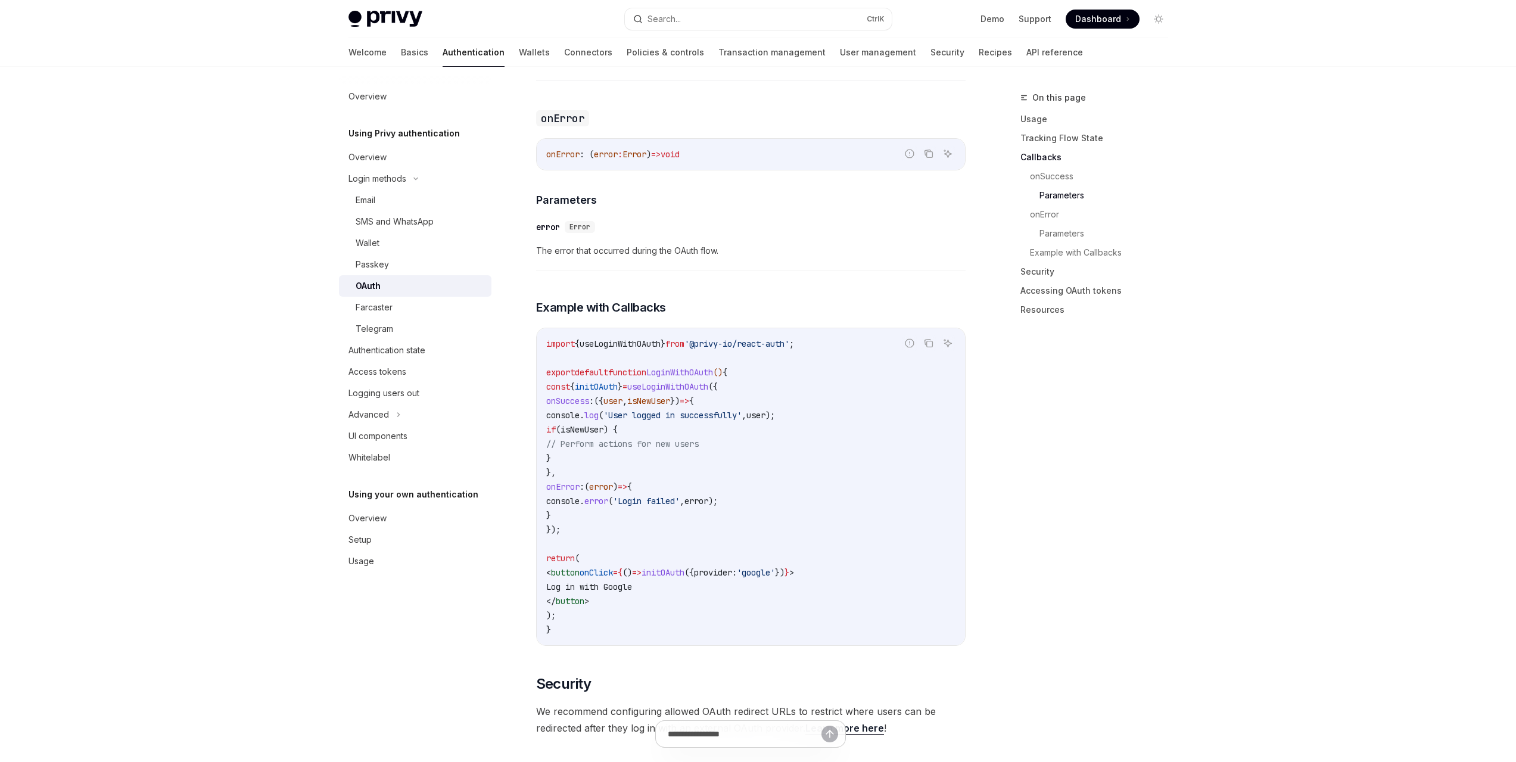
click at [708, 381] on span "useLoginWithOAuth" at bounding box center [667, 386] width 81 height 11
copy span "useLoginWithOAuth"
drag, startPoint x: 585, startPoint y: 382, endPoint x: 615, endPoint y: 499, distance: 119.8
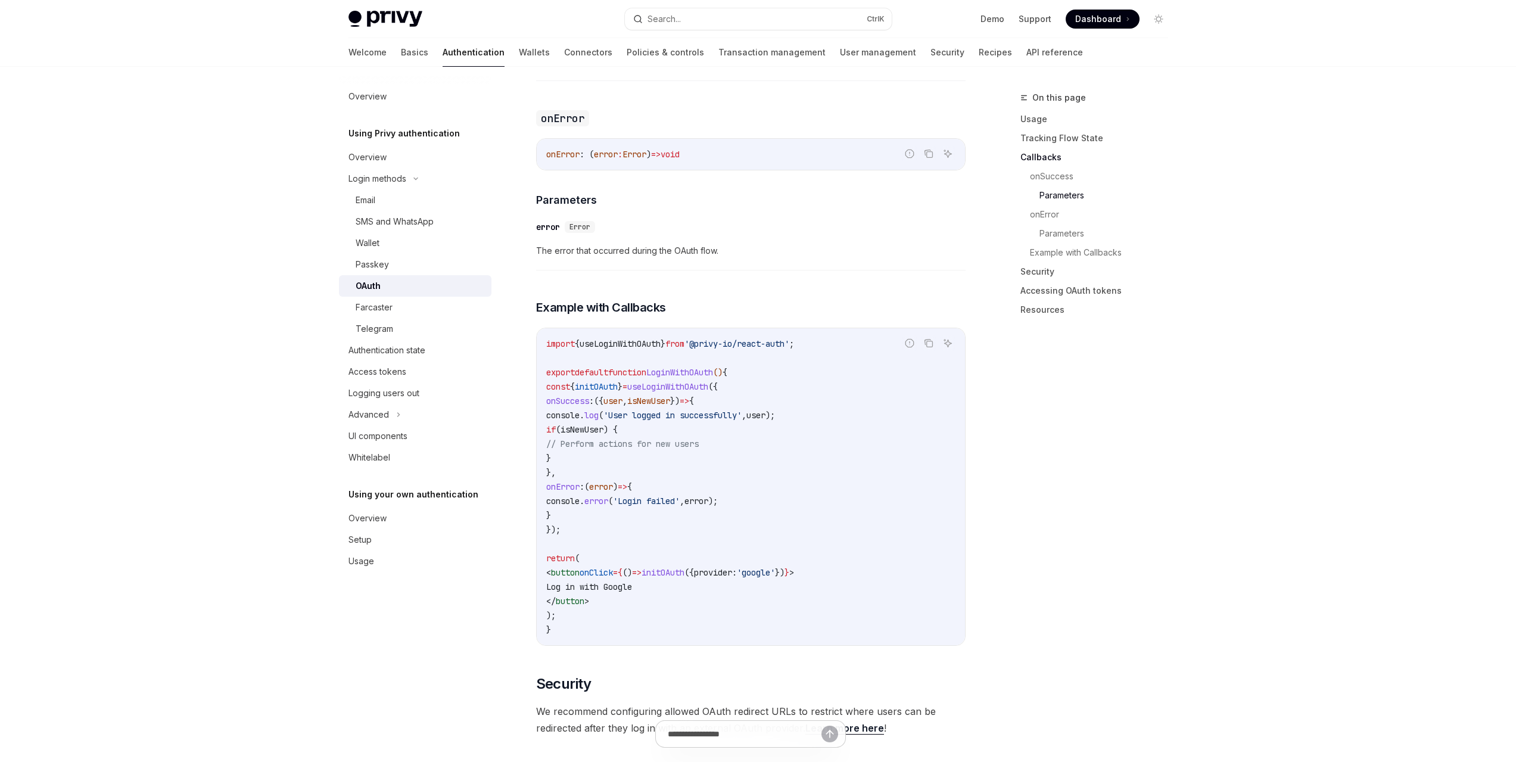
click at [615, 499] on code "import { useLoginWithOAuth } from '@privy-io/react-auth' ; export default funct…" at bounding box center [750, 487] width 409 height 300
copy code "onSuccess : ({ user , isNewUser }) => { console . log ( 'User logged in success…"
drag, startPoint x: 660, startPoint y: 369, endPoint x: 597, endPoint y: 371, distance: 63.2
click at [597, 381] on span "const { initOAuth } = useLoginWithOAuth ({" at bounding box center [632, 386] width 172 height 11
copy span "{ initOAuth }"
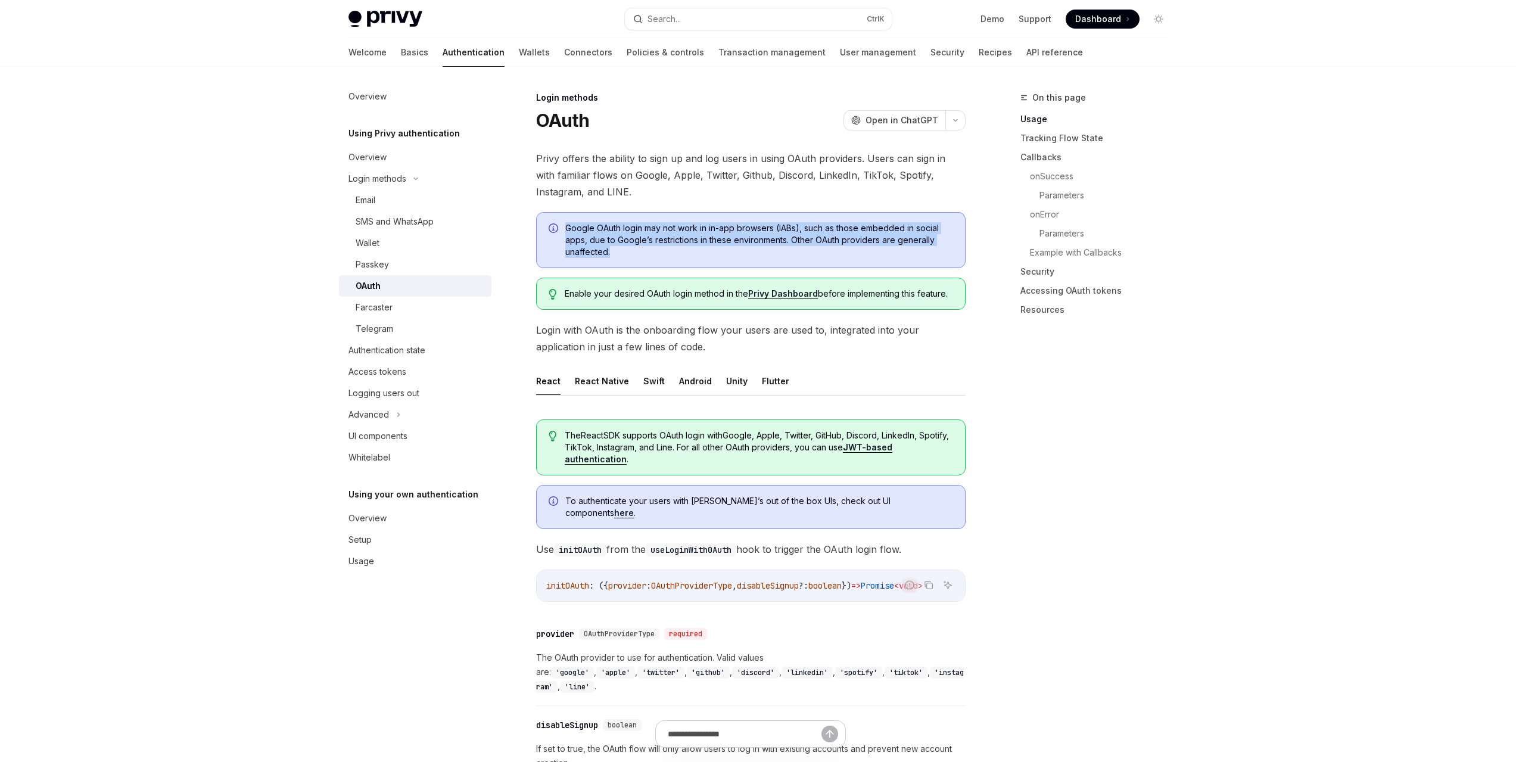
drag, startPoint x: 625, startPoint y: 253, endPoint x: 554, endPoint y: 226, distance: 75.6
click at [554, 226] on div "Google OAuth login may not work in in-app browsers (IABs), such as those embedd…" at bounding box center [750, 240] width 429 height 56
copy span "Google OAuth login may not work in in-app browsers (IABs), such as those embedd…"
click at [783, 296] on link "Privy Dashboard" at bounding box center [783, 293] width 70 height 11
